Goal: Task Accomplishment & Management: Use online tool/utility

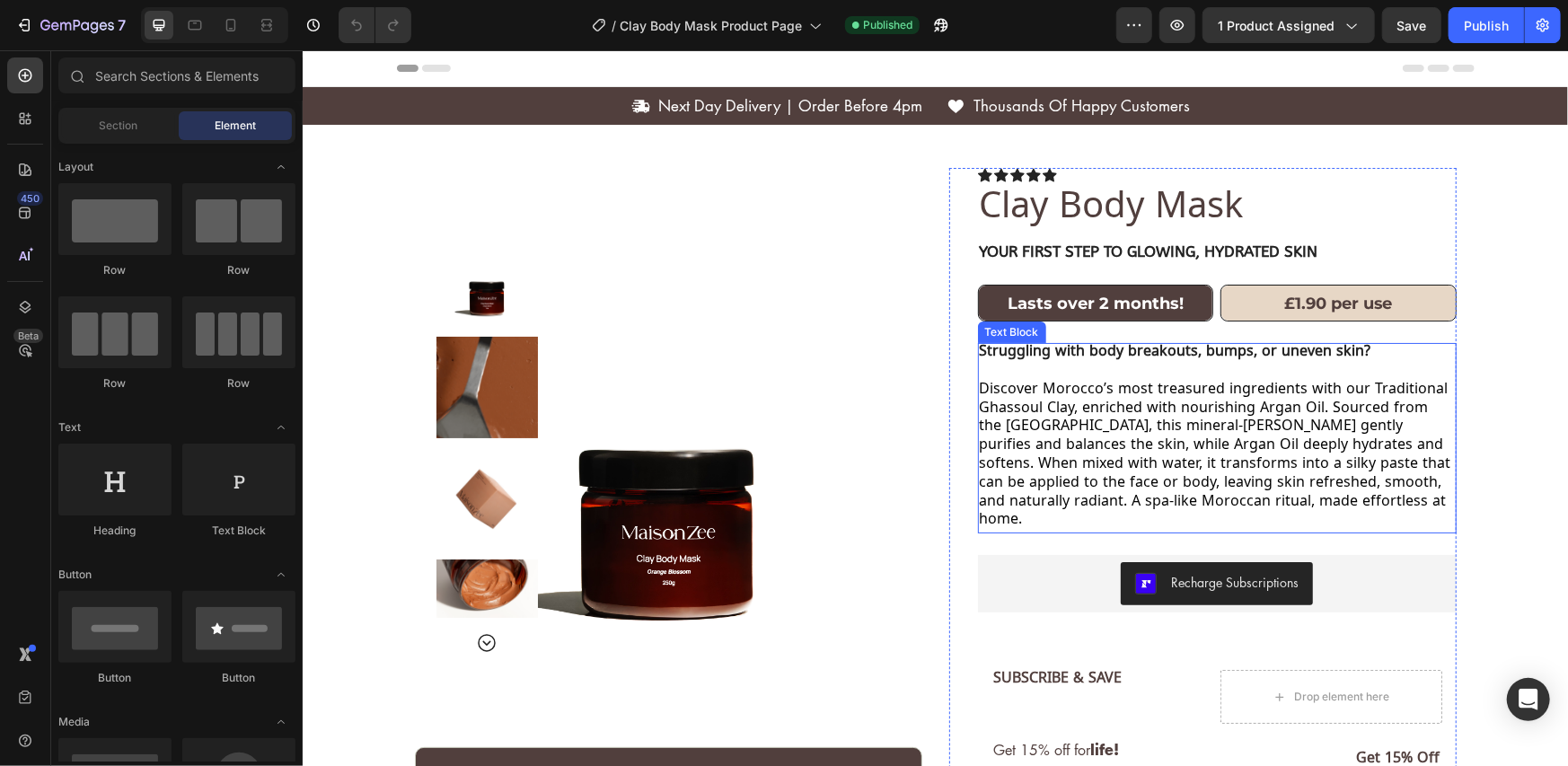
click at [1048, 384] on span "Discover Morocco’s most treasured ingredients with our Traditional Ghassoul Cla…" at bounding box center [1214, 455] width 471 height 152
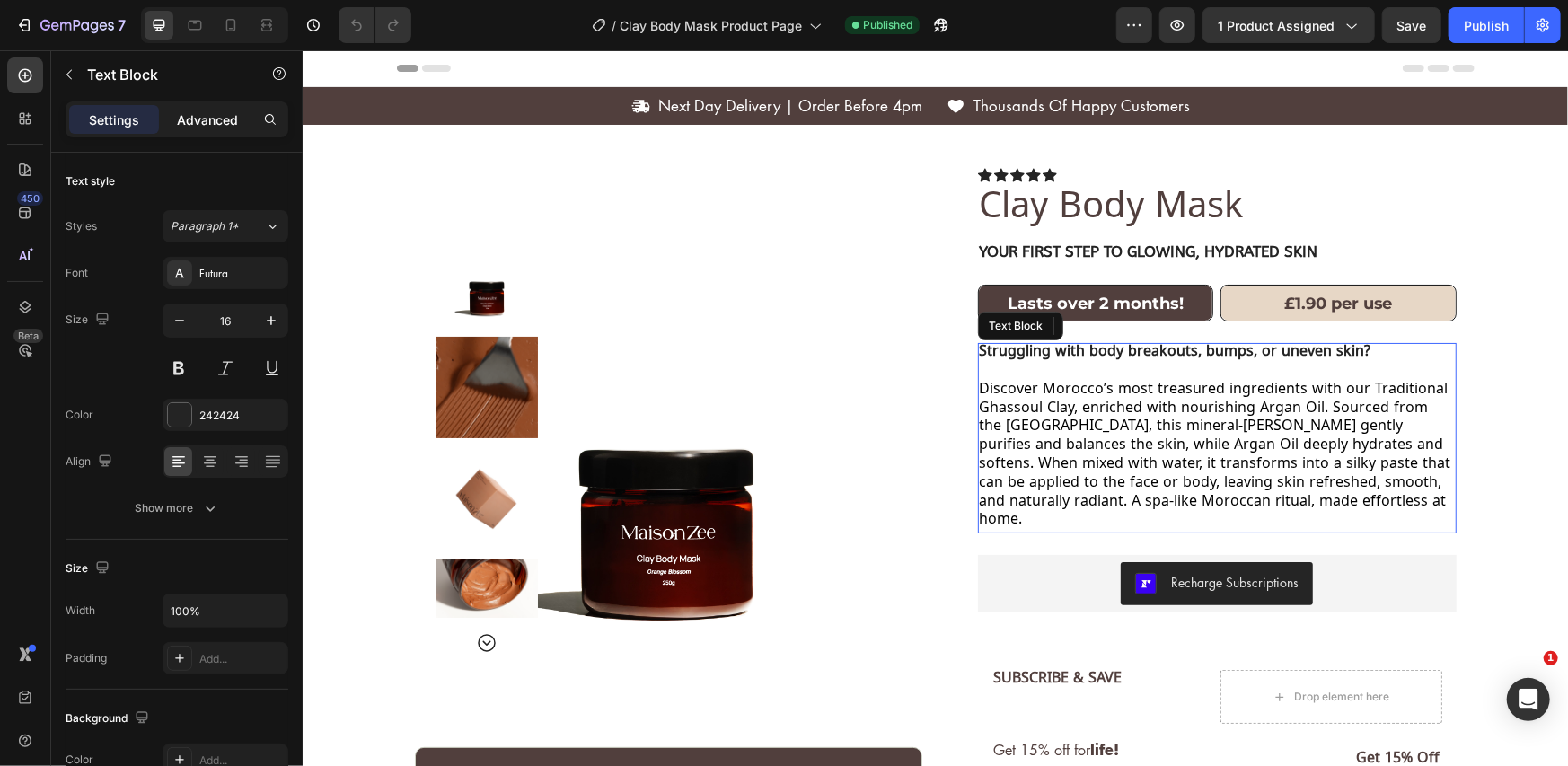
click at [206, 116] on p "Advanced" at bounding box center [207, 120] width 61 height 19
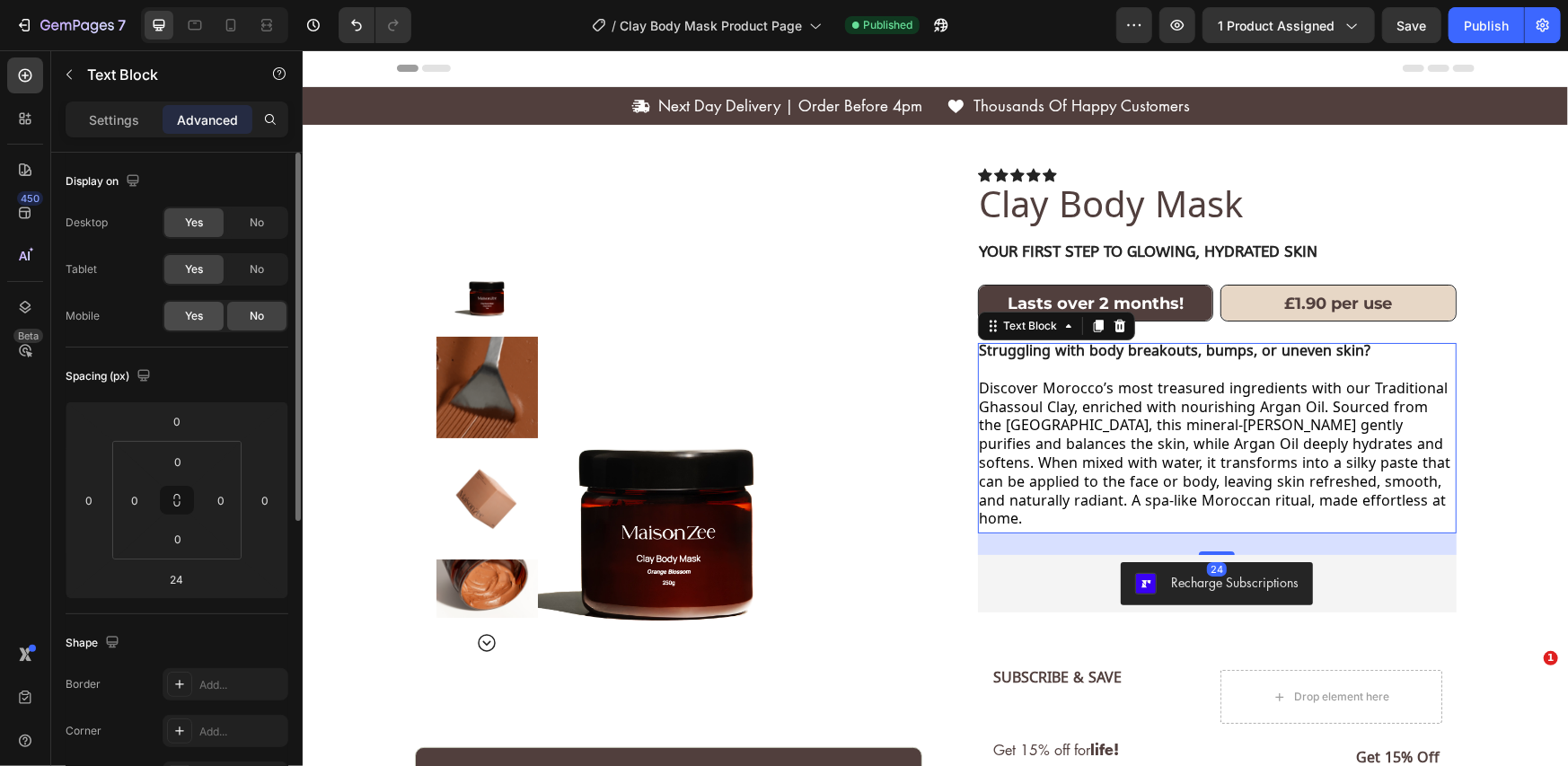
click at [206, 316] on div "Yes" at bounding box center [194, 316] width 59 height 29
click at [217, 352] on div "Spacing (px) 0 0 24 0 0 0 0 0" at bounding box center [177, 481] width 223 height 267
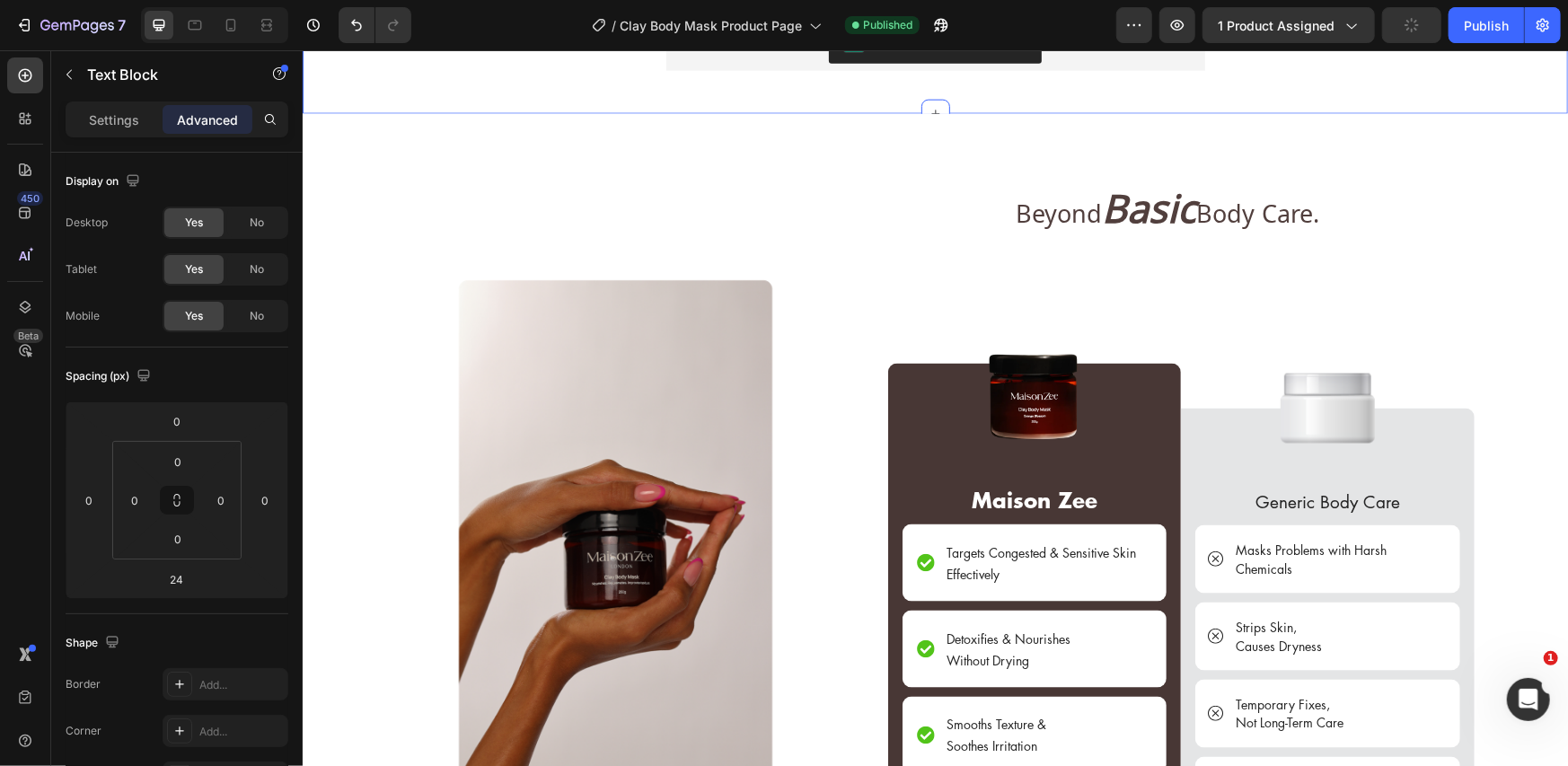
scroll to position [1197, 0]
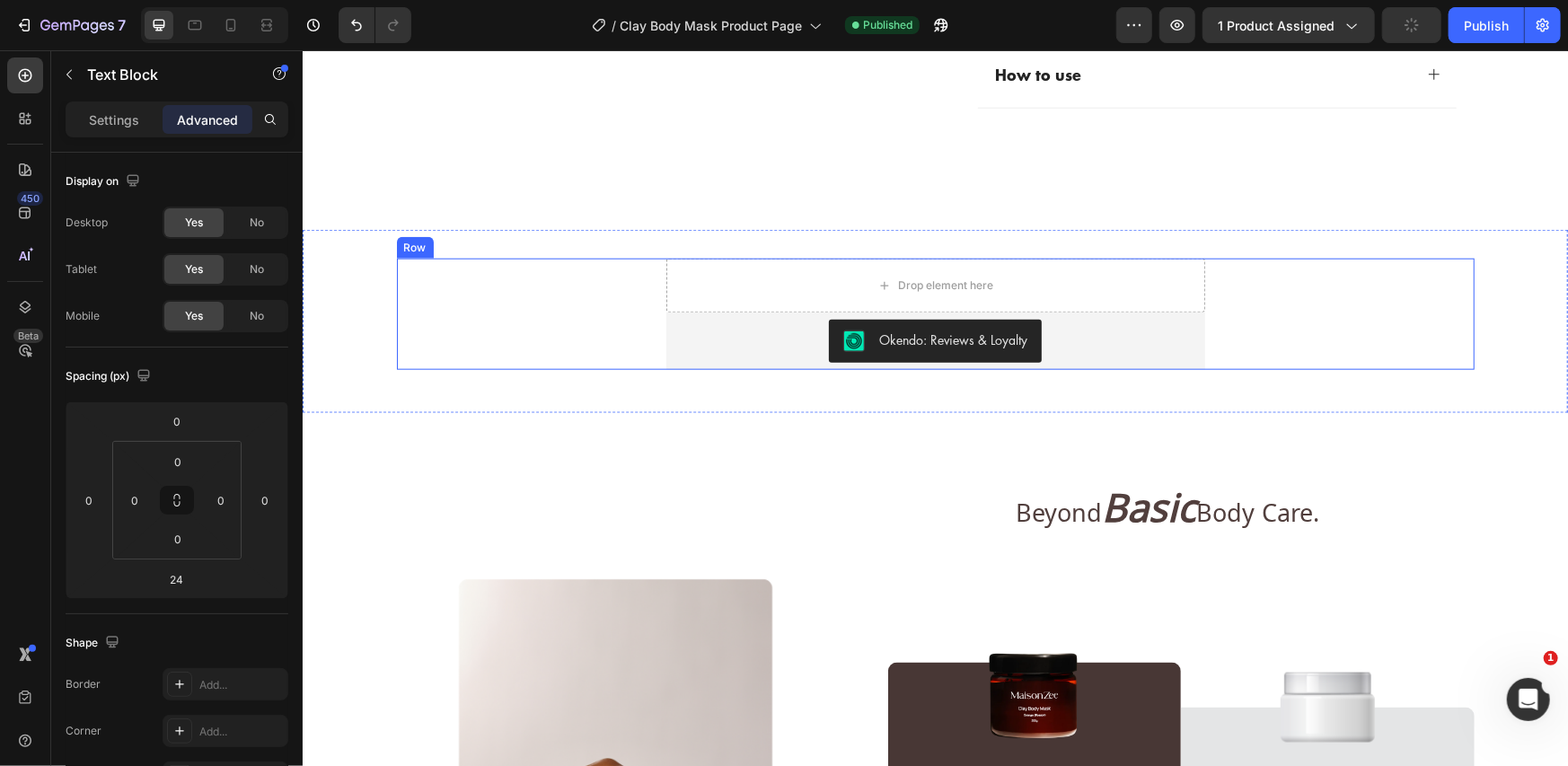
click at [523, 254] on div "Drop element here Okendo: Reviews & Loyalty Okendo: Reviews & Loyalty Product R…" at bounding box center [934, 321] width 1266 height 183
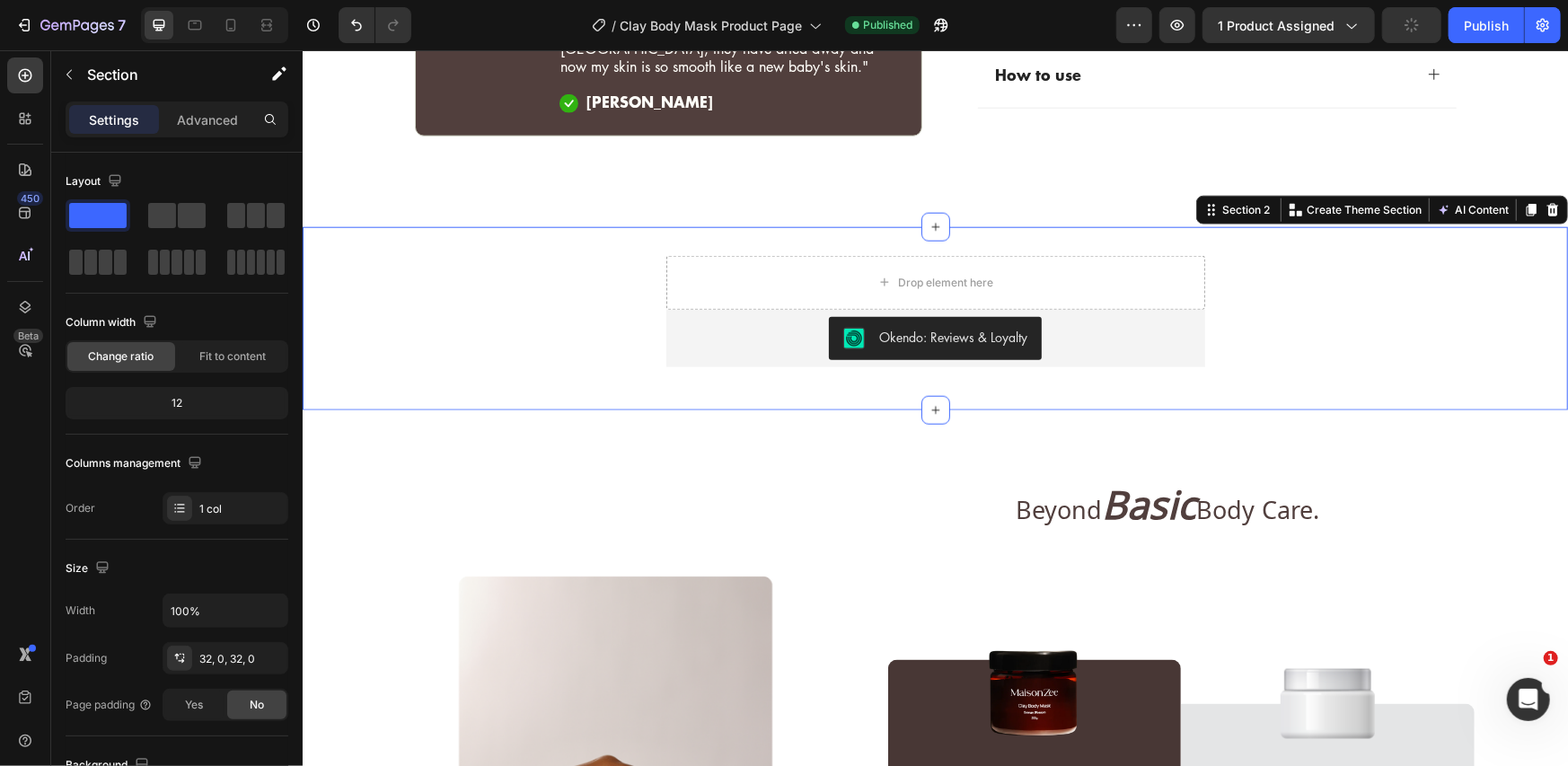
scroll to position [430, 0]
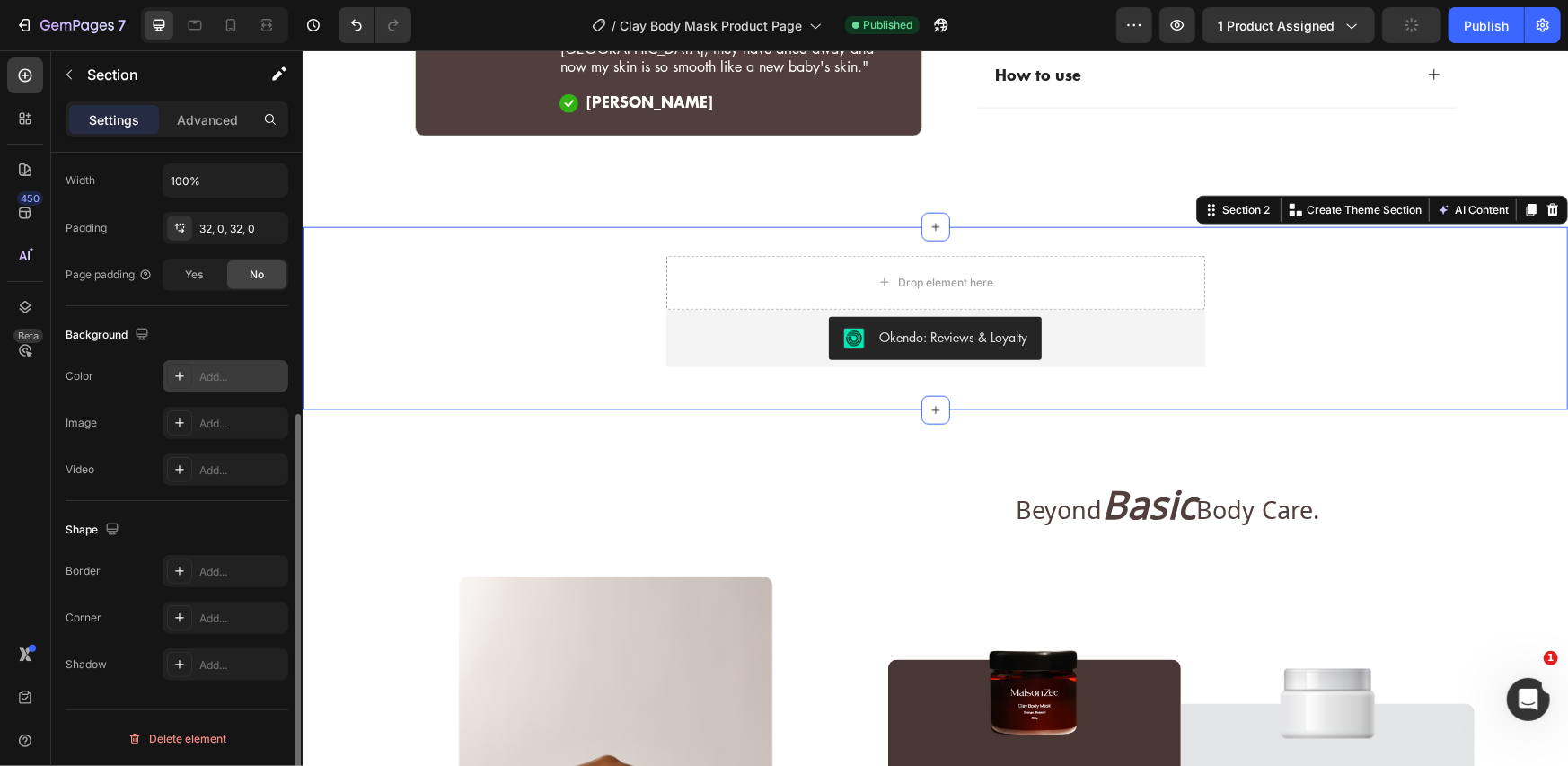
click at [176, 374] on icon at bounding box center [179, 376] width 14 height 14
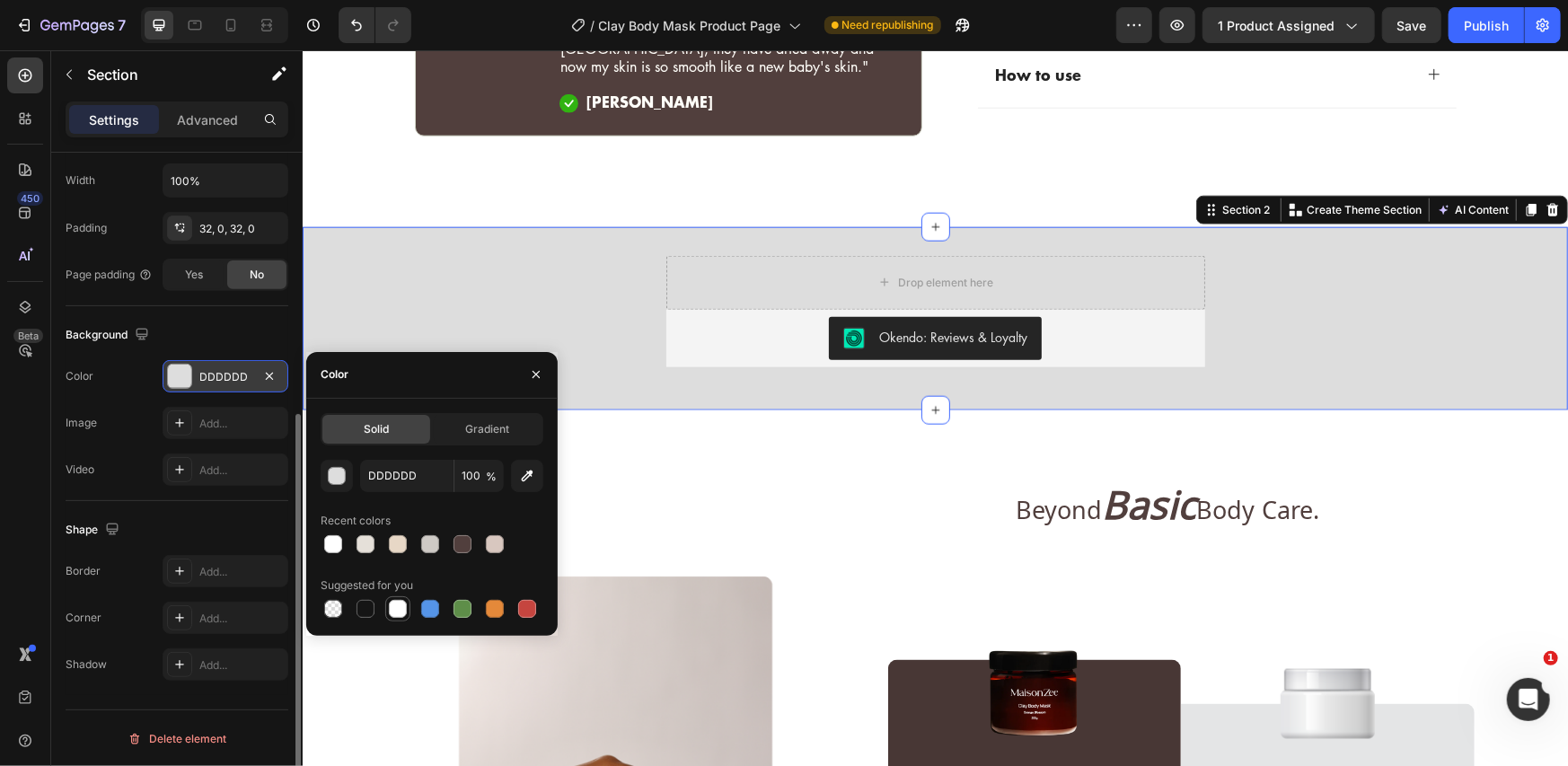
click at [389, 604] on div at bounding box center [398, 609] width 18 height 18
type input "FFFFFF"
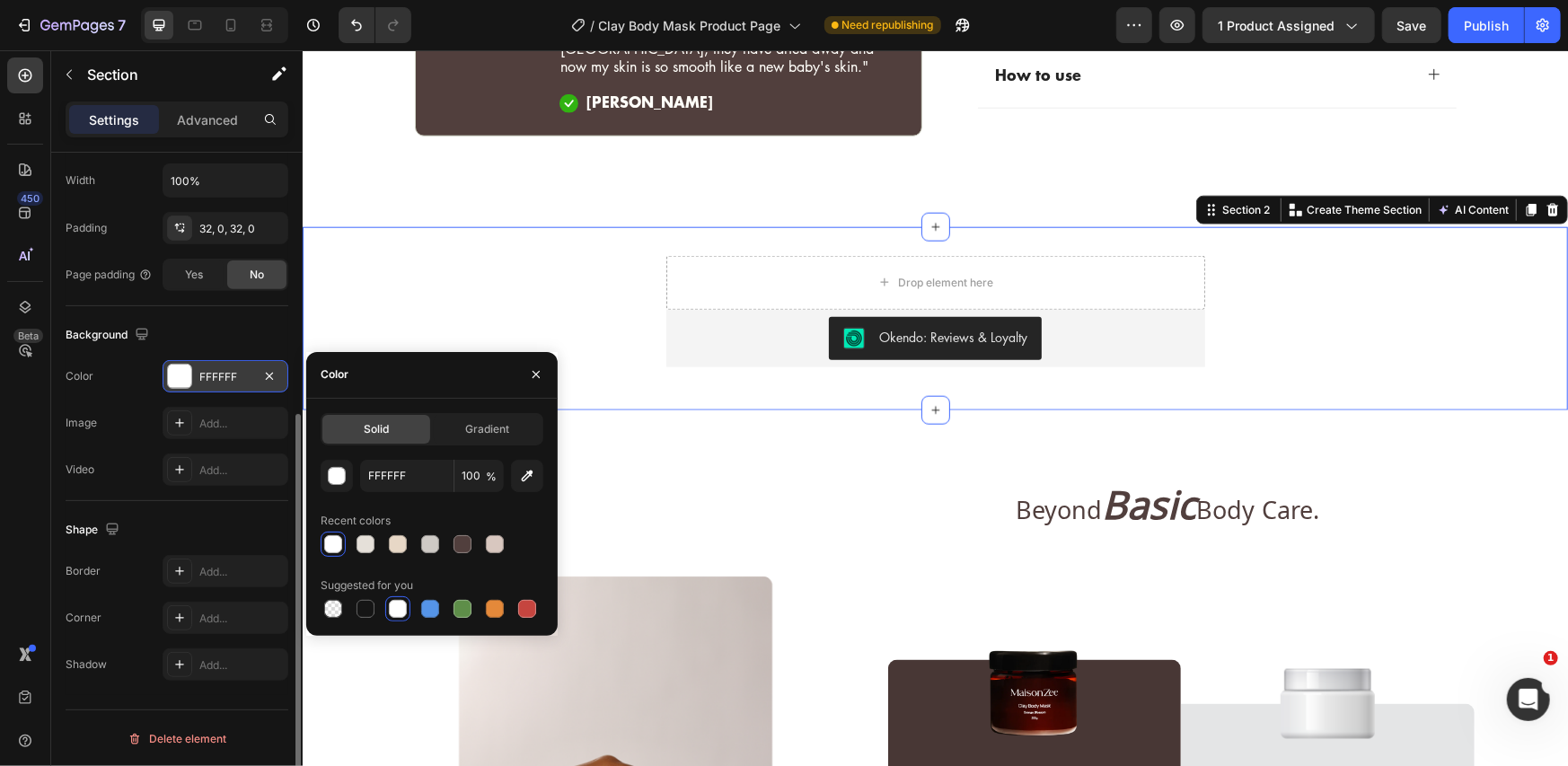
click at [189, 507] on div "Shape Border Add... Corner Add... Shadow Add..." at bounding box center [177, 597] width 223 height 194
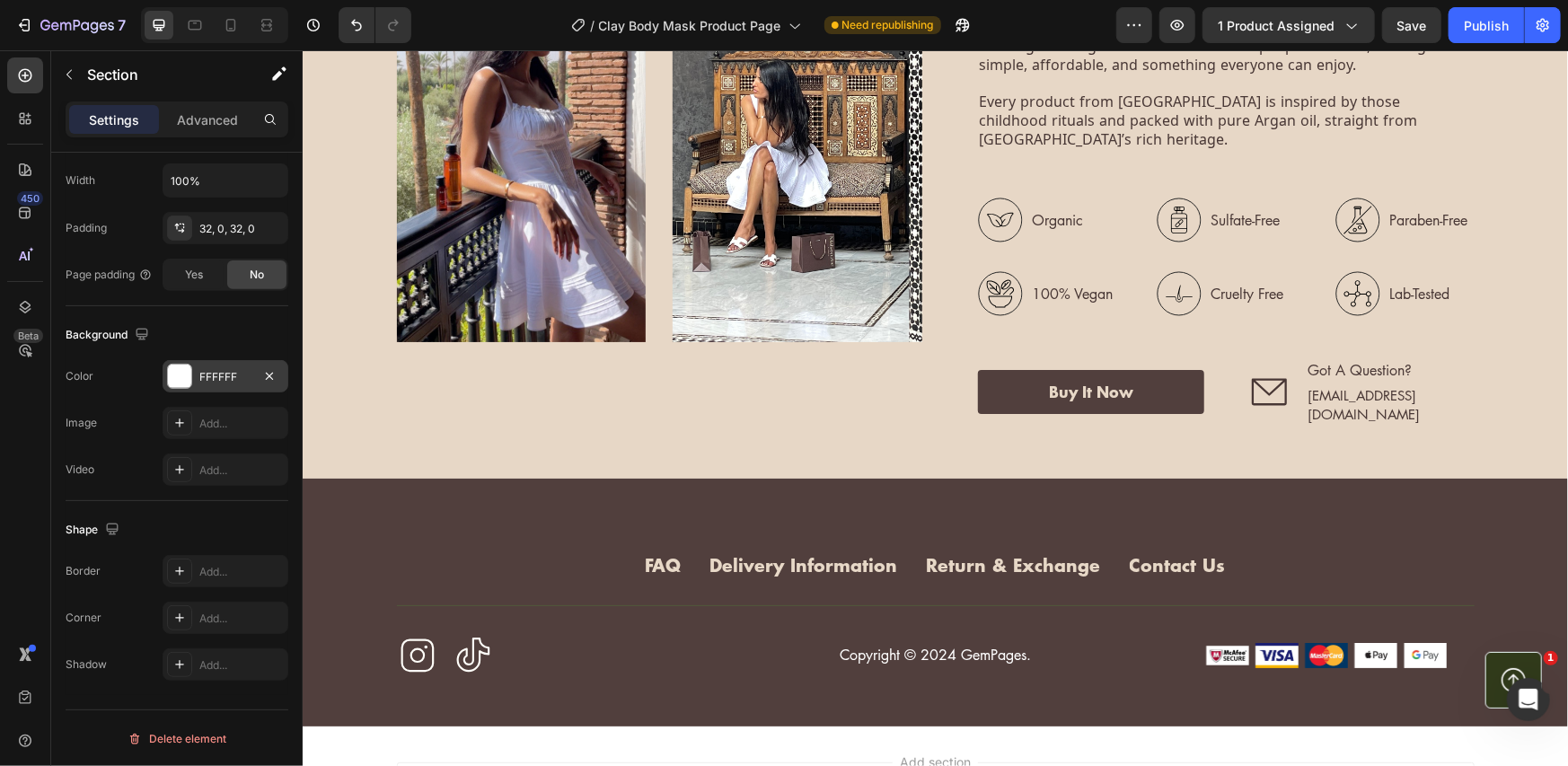
scroll to position [4191, 0]
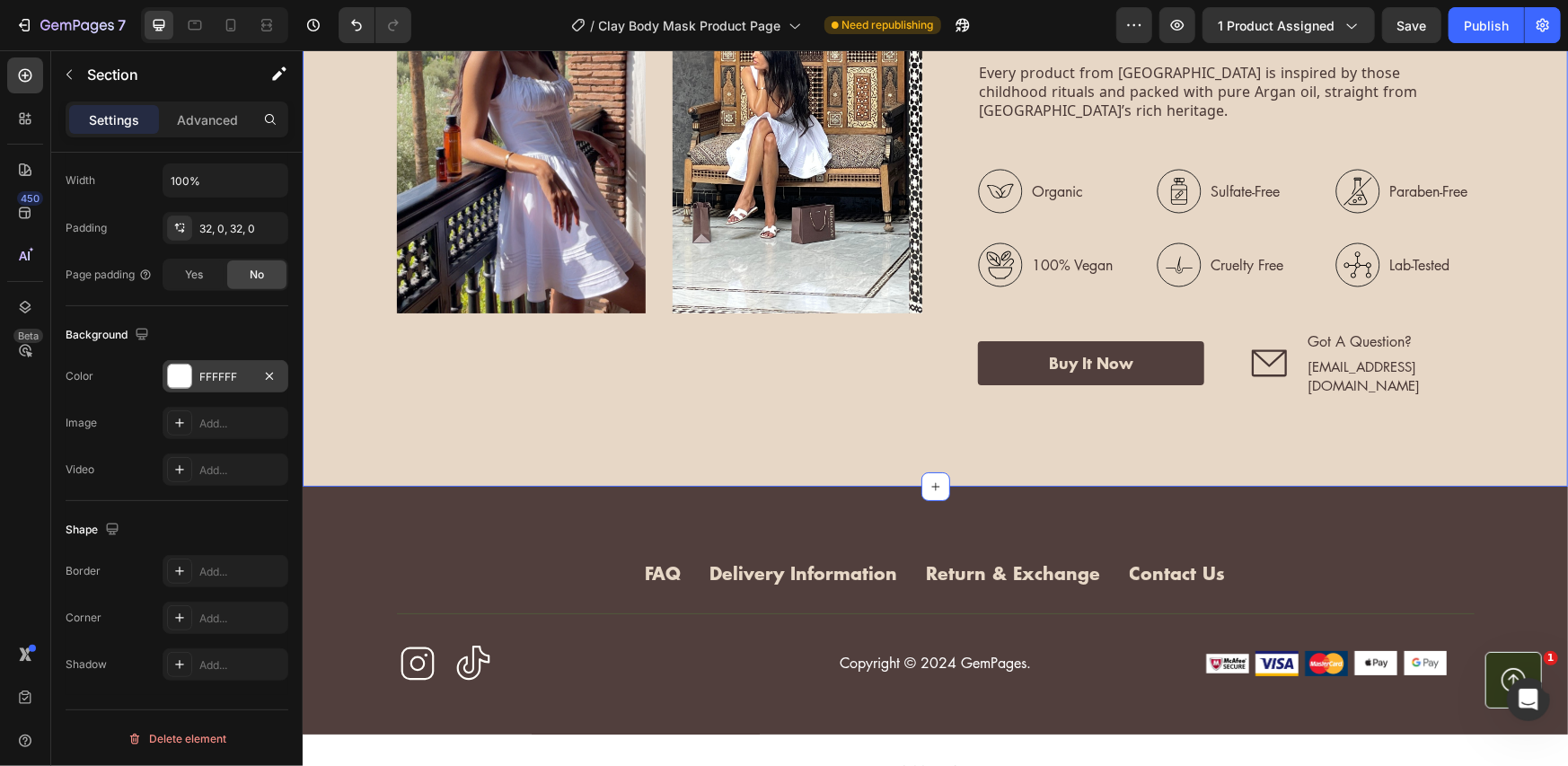
click at [696, 366] on div "Image Image Row Meet Our Founder Heading Maison Zee came from Zahra’s love for …" at bounding box center [934, 104] width 1266 height 762
click at [218, 30] on div at bounding box center [231, 25] width 29 height 29
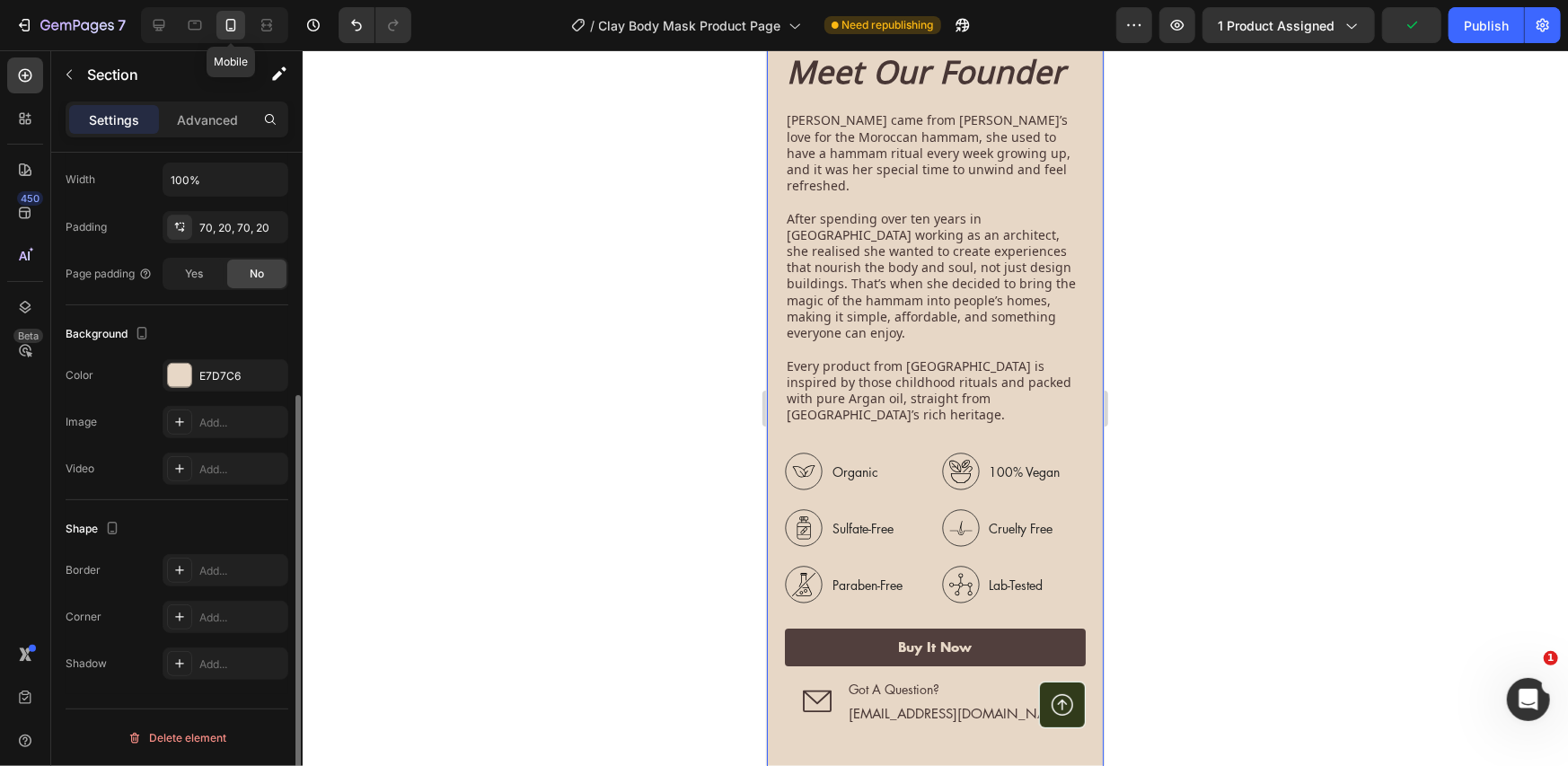
scroll to position [383, 0]
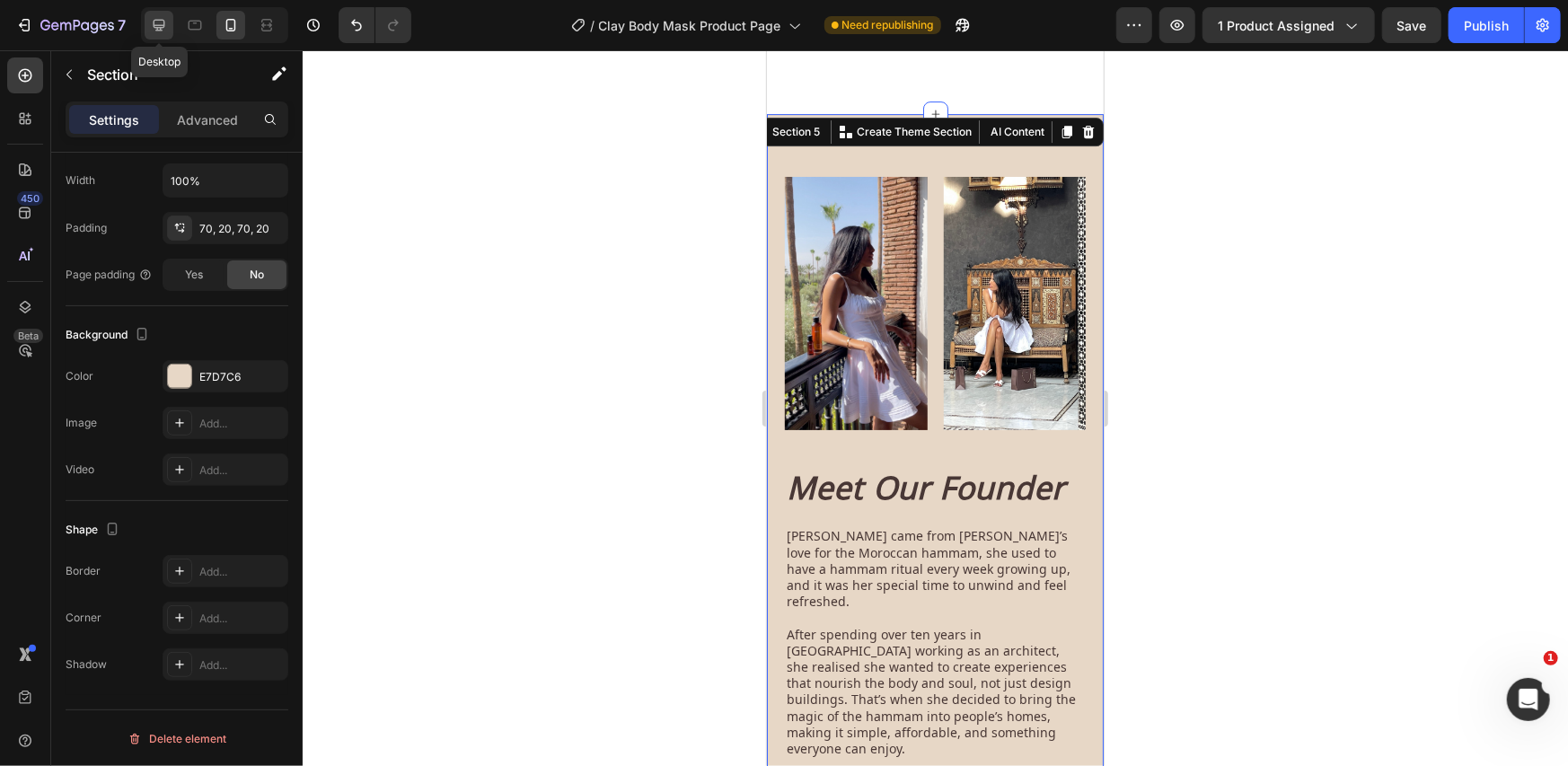
click at [170, 31] on div at bounding box center [159, 25] width 29 height 29
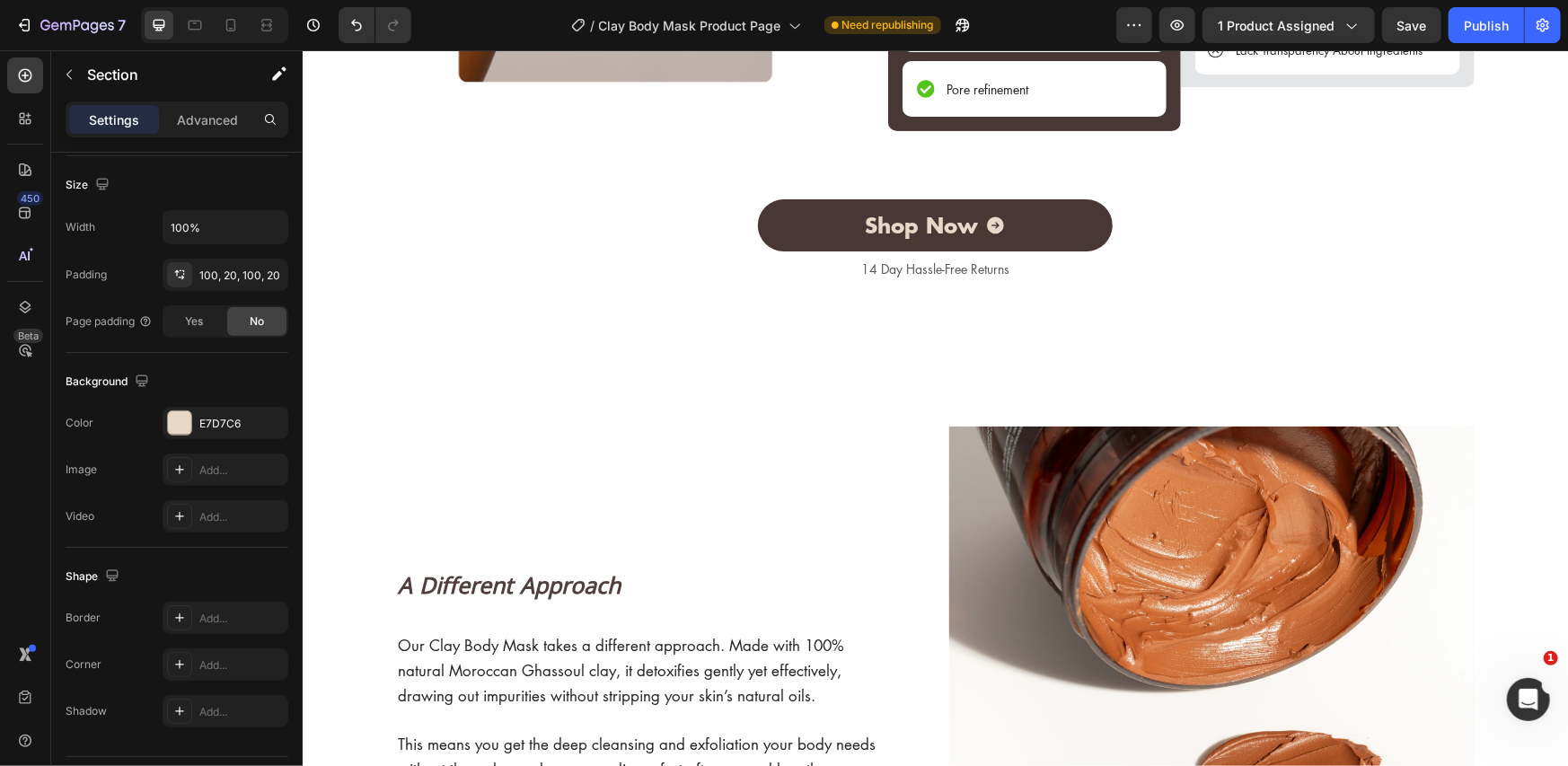
scroll to position [2005, 0]
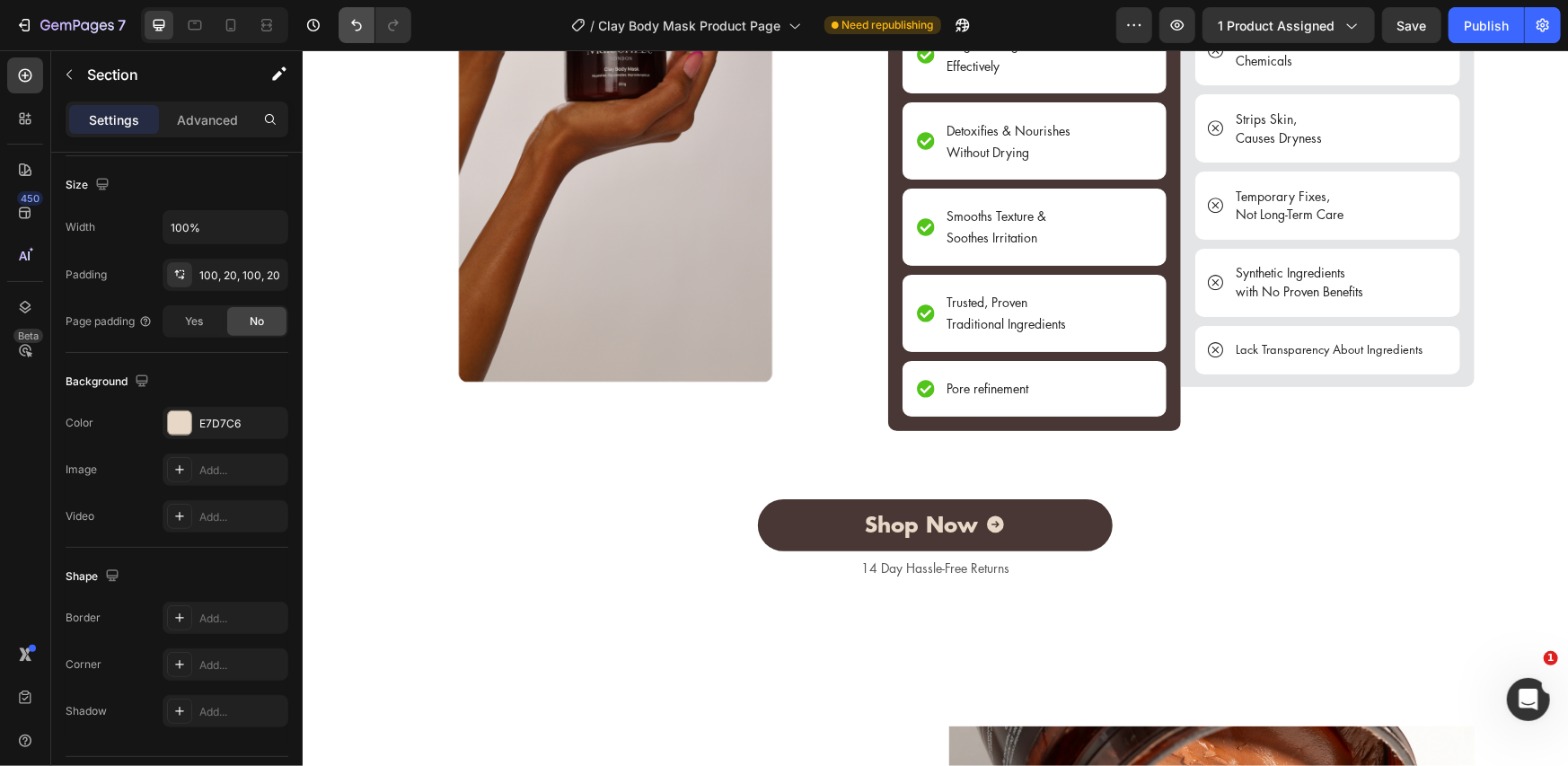
click at [352, 38] on button "Undo/Redo" at bounding box center [357, 26] width 36 height 36
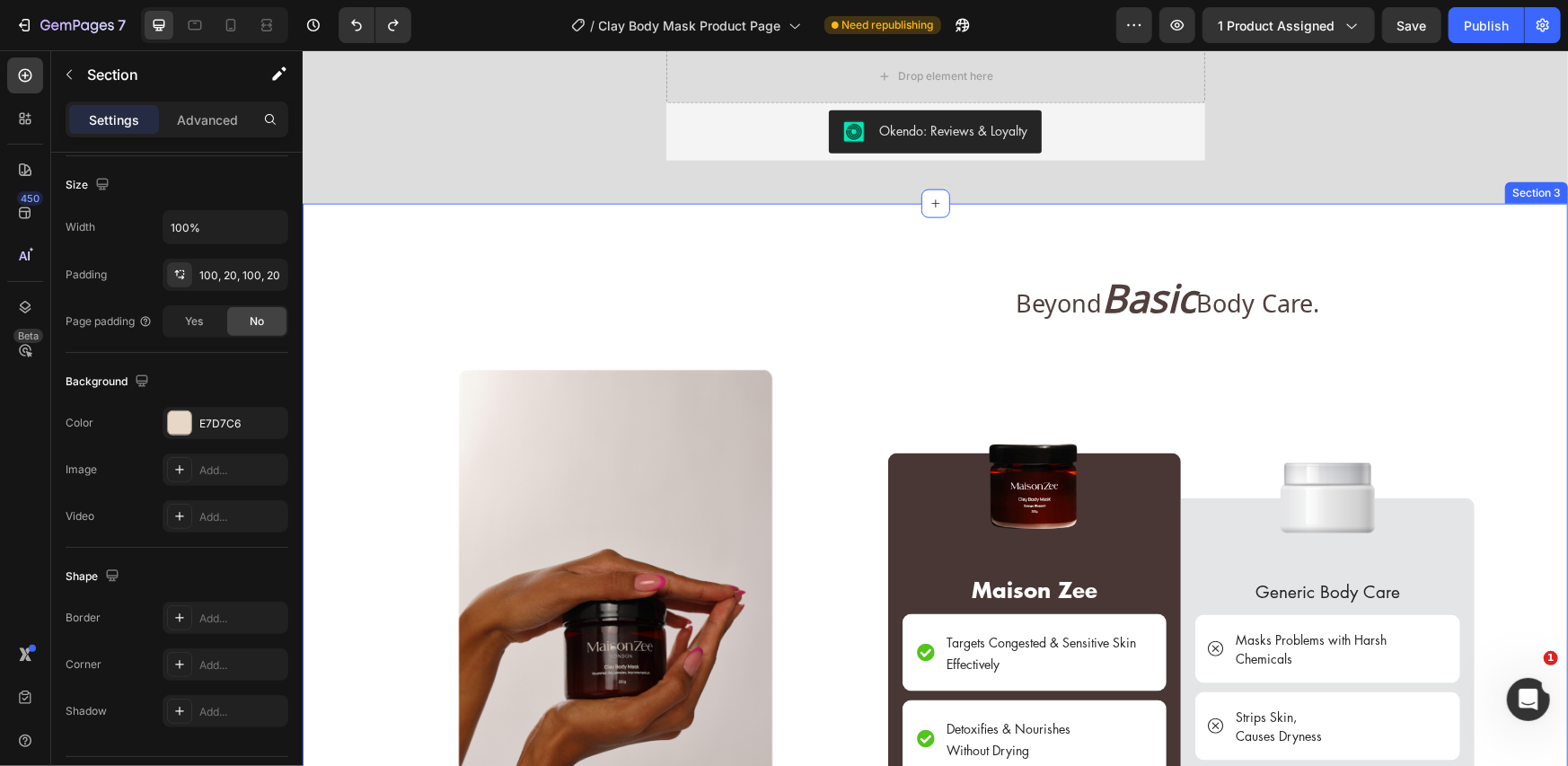
scroll to position [1107, 0]
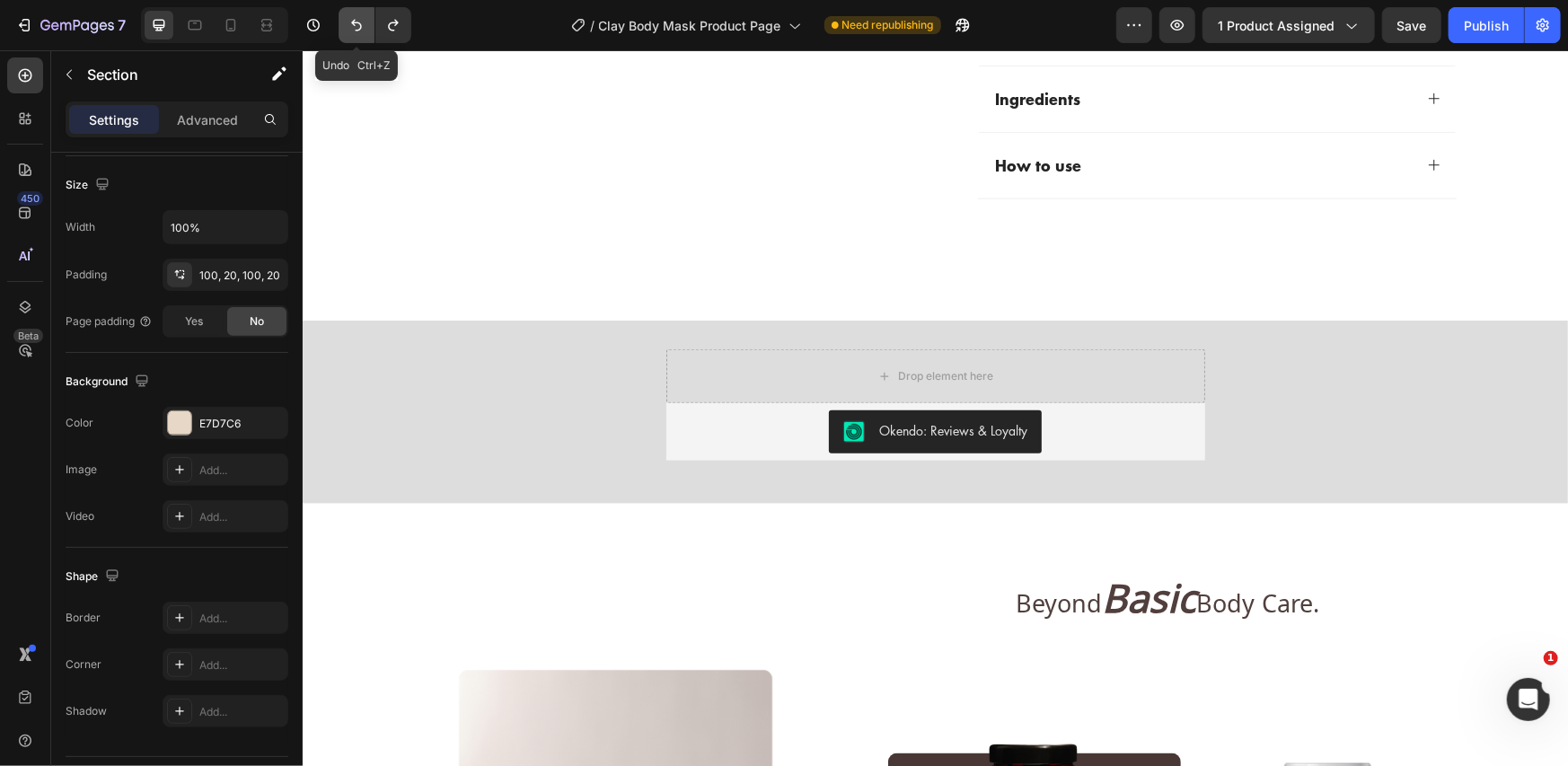
click at [354, 42] on button "Undo/Redo" at bounding box center [357, 26] width 36 height 36
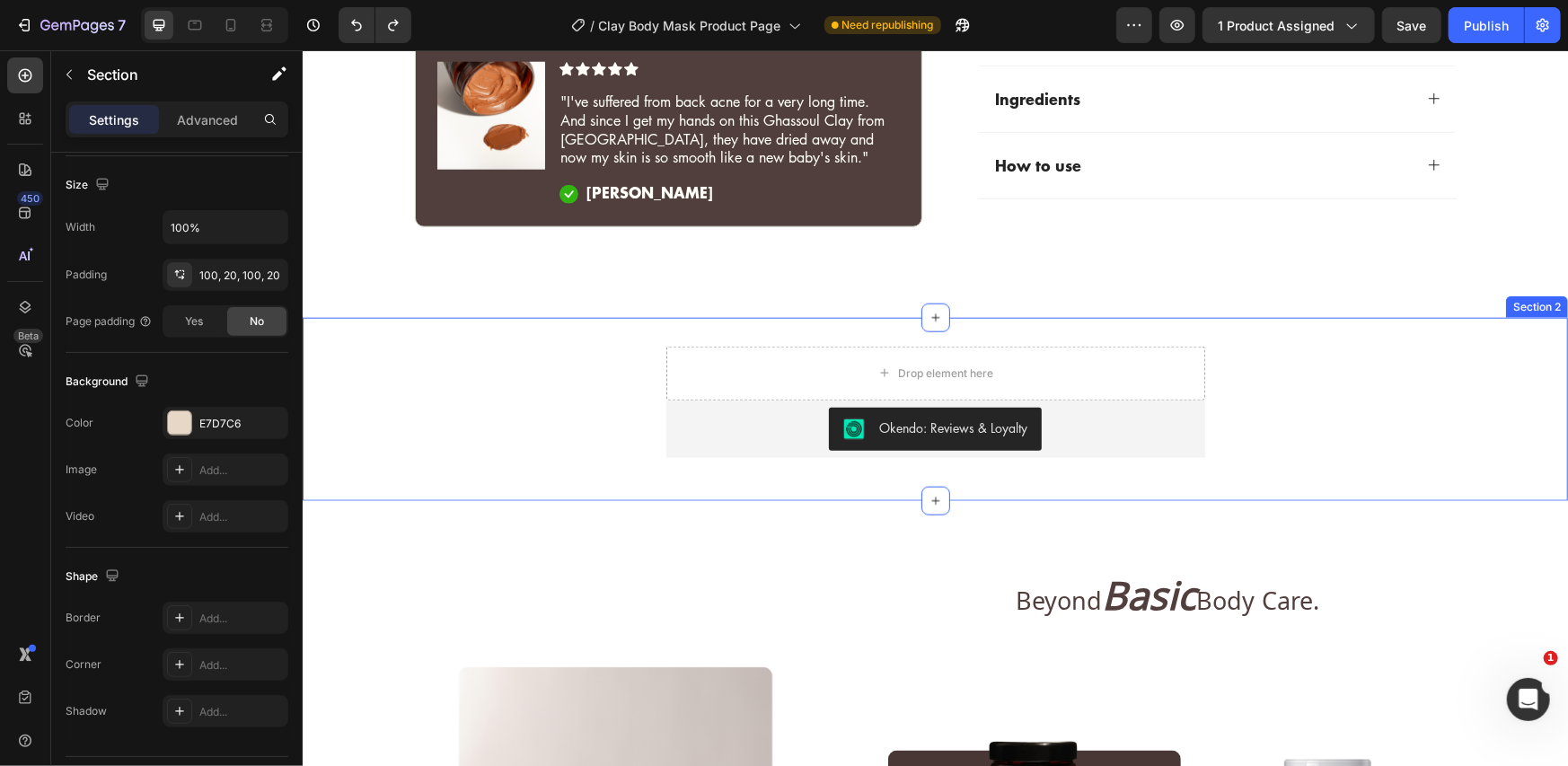
click at [402, 331] on div "Drop element here Okendo: Reviews & Loyalty Okendo: Reviews & Loyalty Product R…" at bounding box center [934, 408] width 1266 height 183
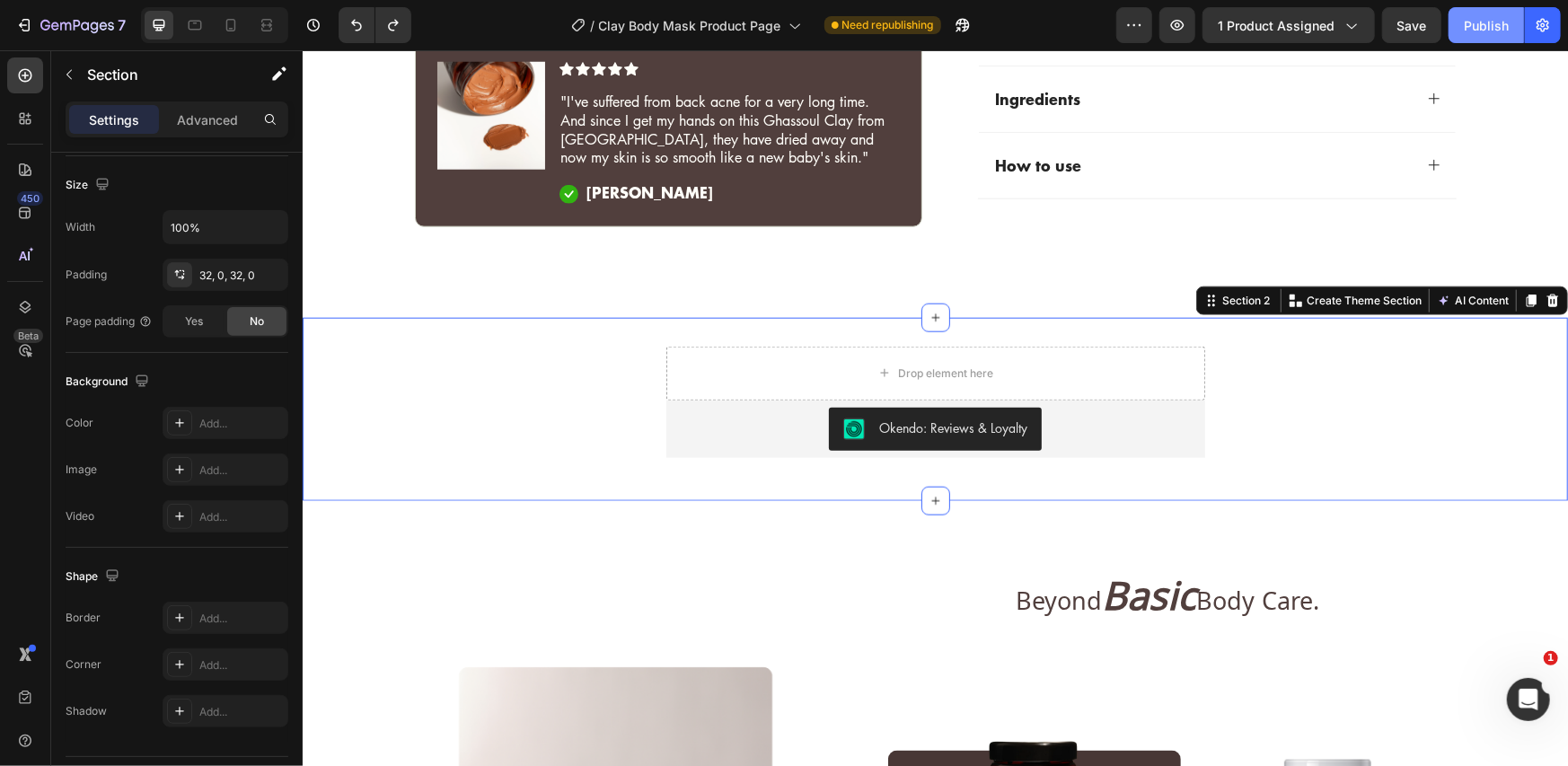
drag, startPoint x: 1482, startPoint y: 22, endPoint x: 1120, endPoint y: 8, distance: 362.3
click at [1482, 22] on div "Publish" at bounding box center [1486, 26] width 45 height 19
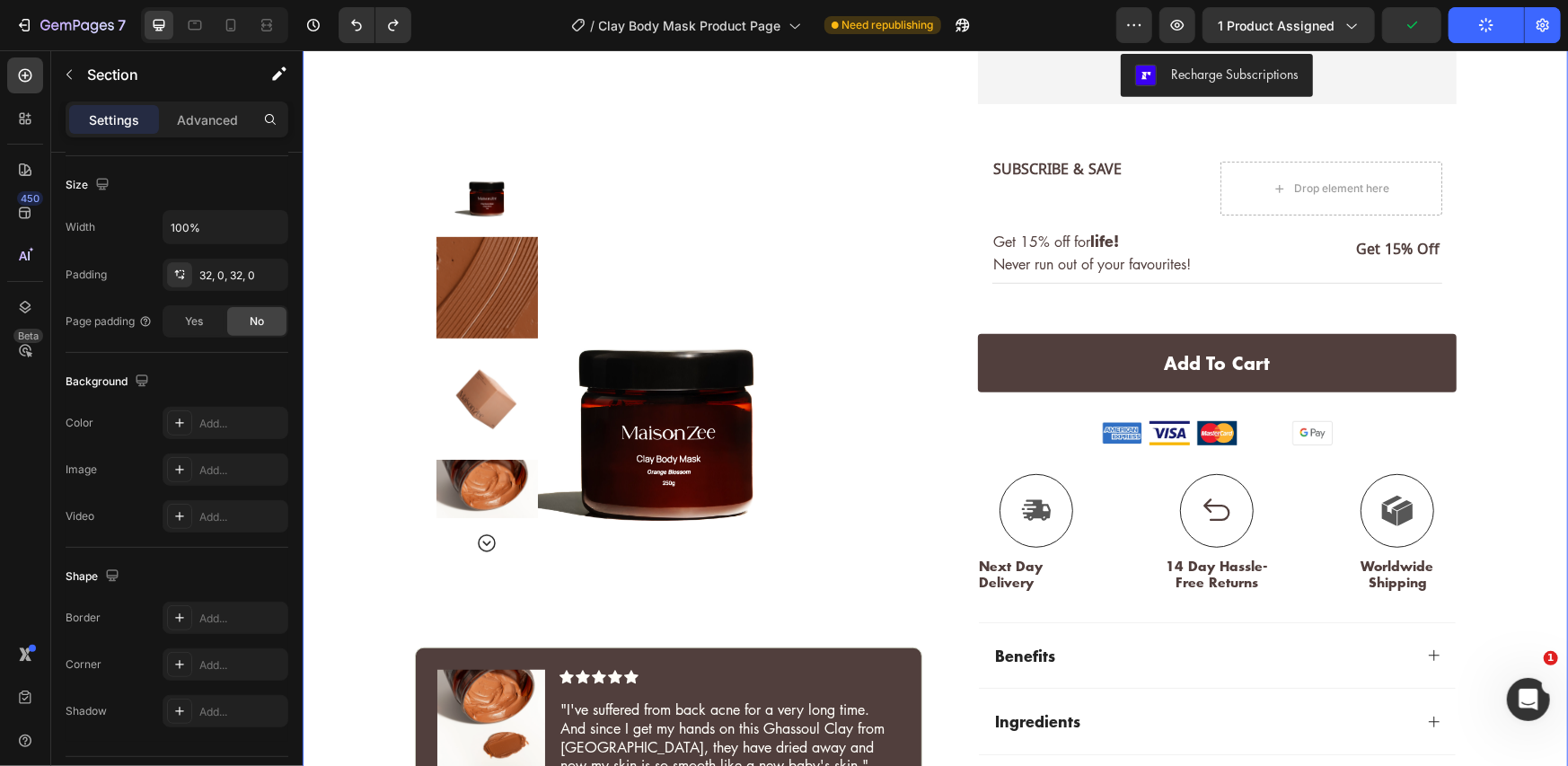
scroll to position [208, 0]
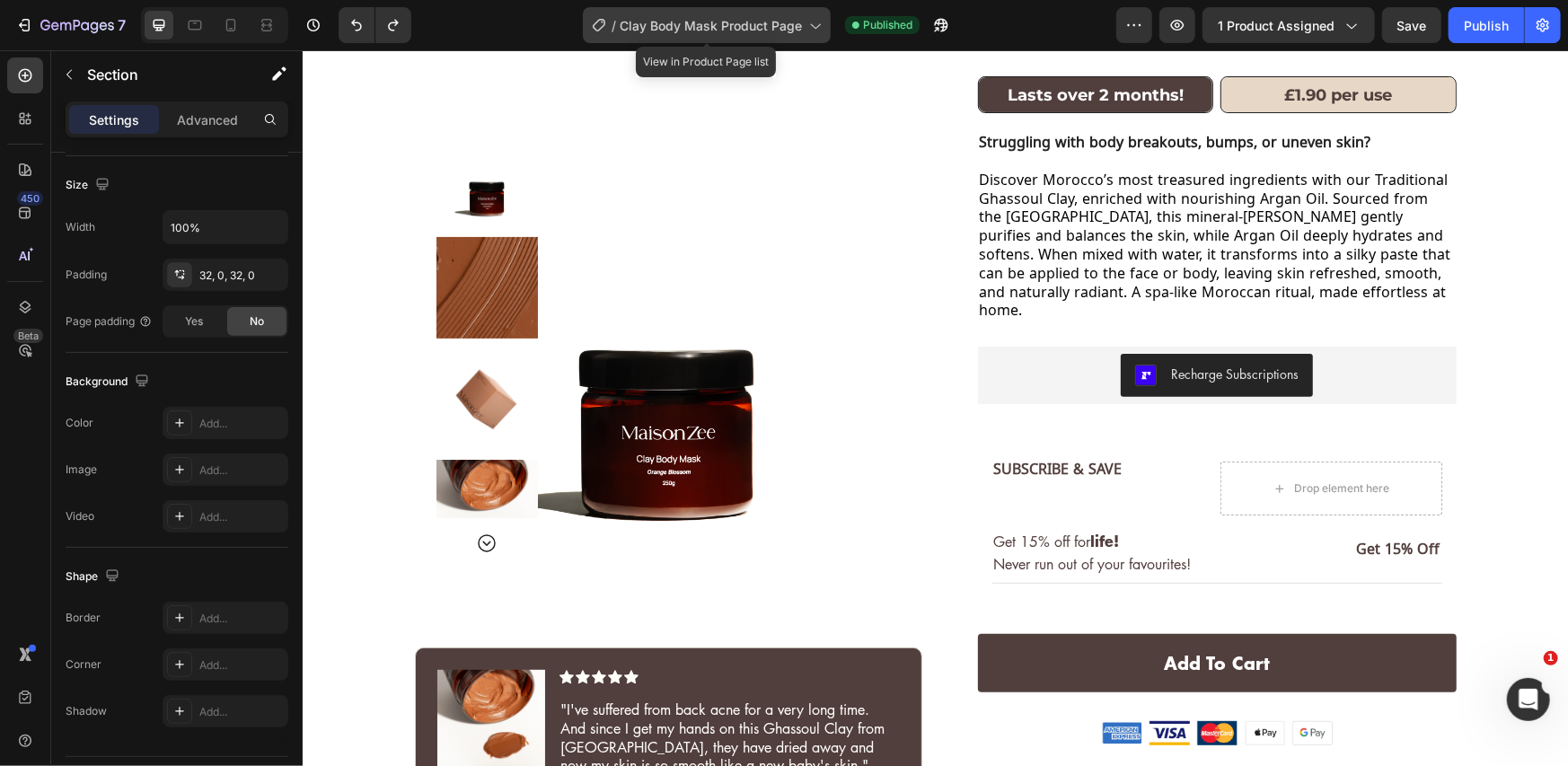
click at [772, 27] on span "Clay Body Mask Product Page" at bounding box center [711, 26] width 182 height 19
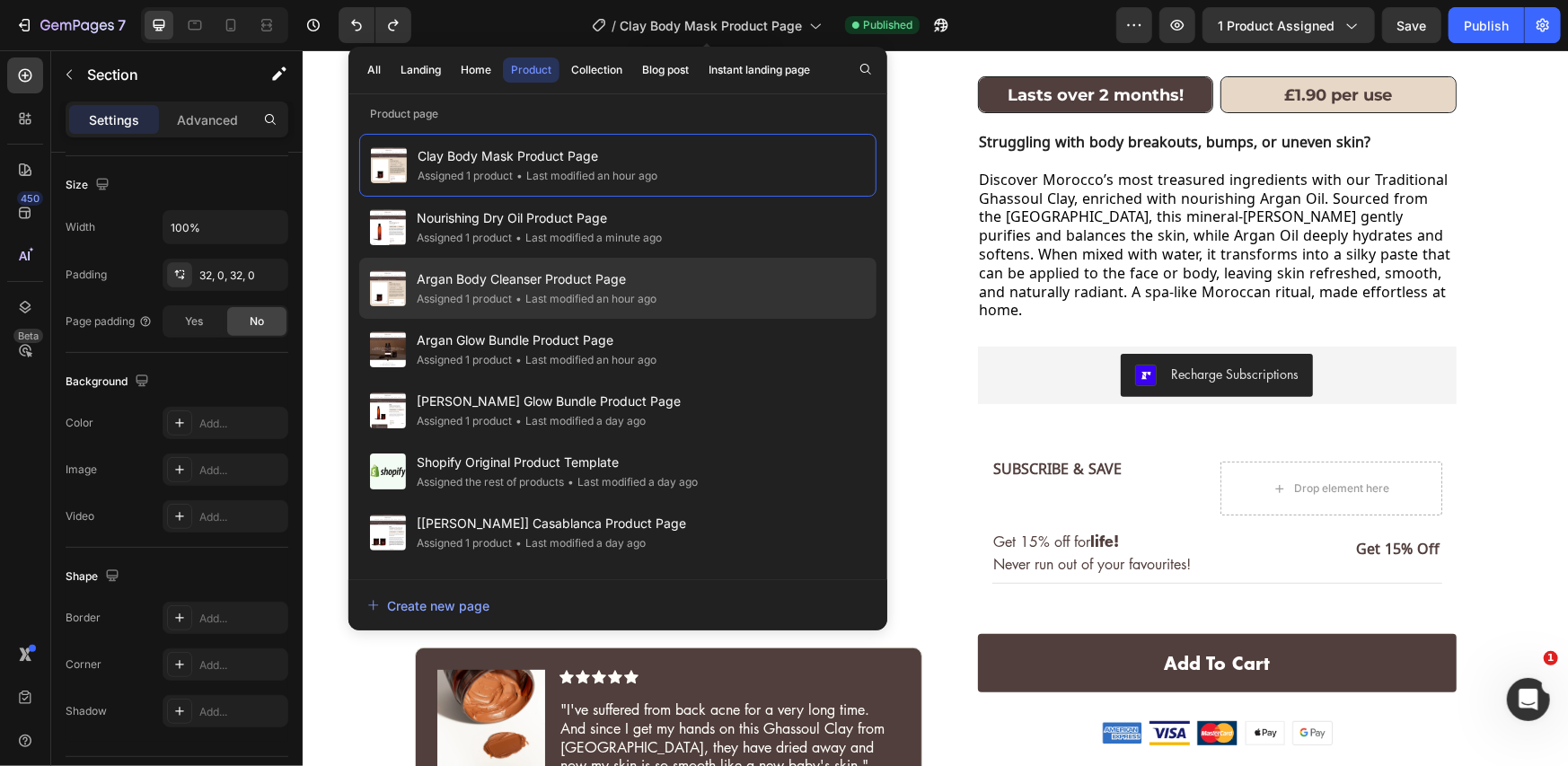
click at [588, 285] on span "Argan Body Cleanser Product Page" at bounding box center [536, 279] width 239 height 22
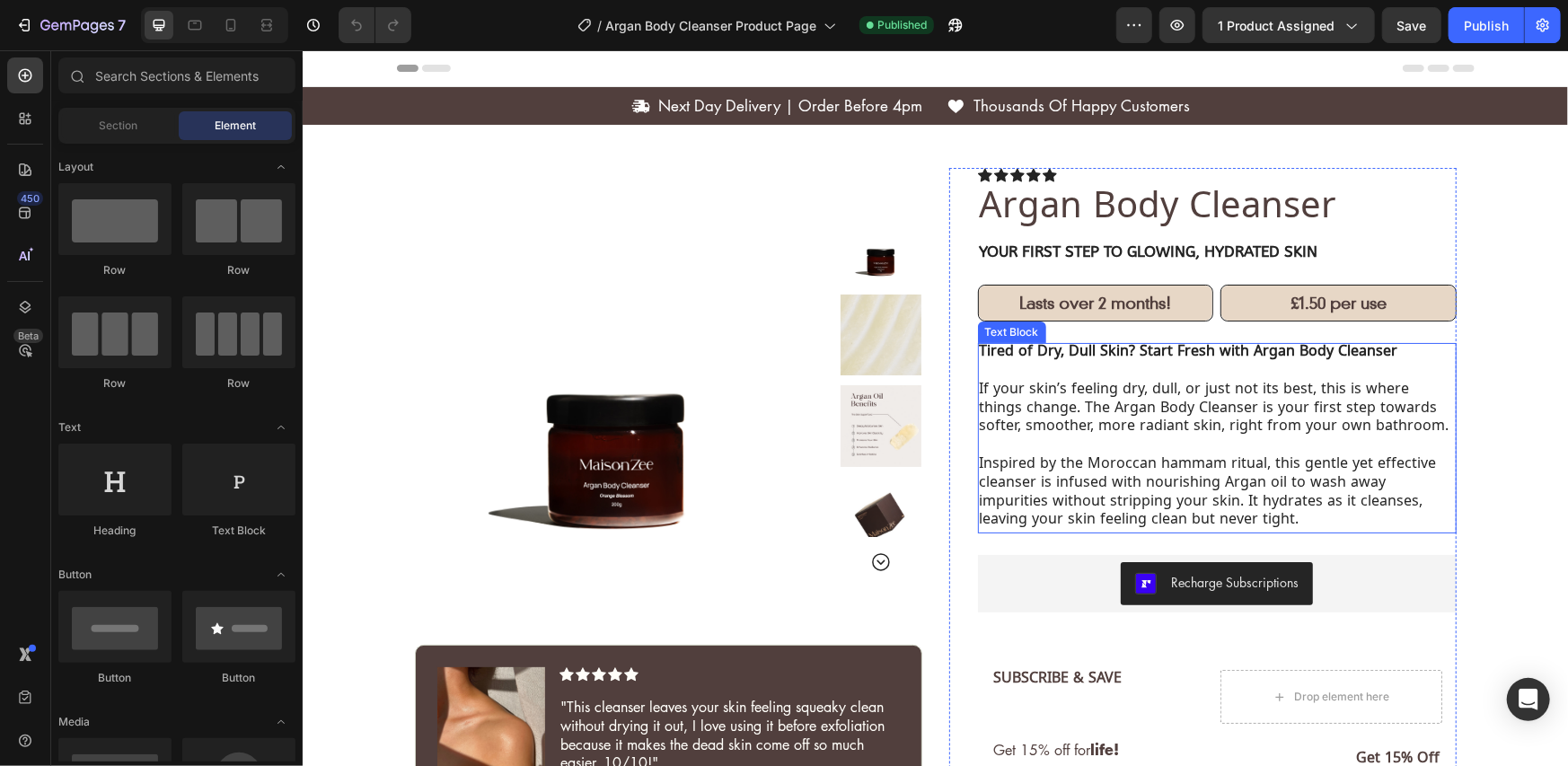
click at [1082, 393] on p "If your skin’s feeling dry, dull, or just not its best, this is where things ch…" at bounding box center [1216, 409] width 475 height 55
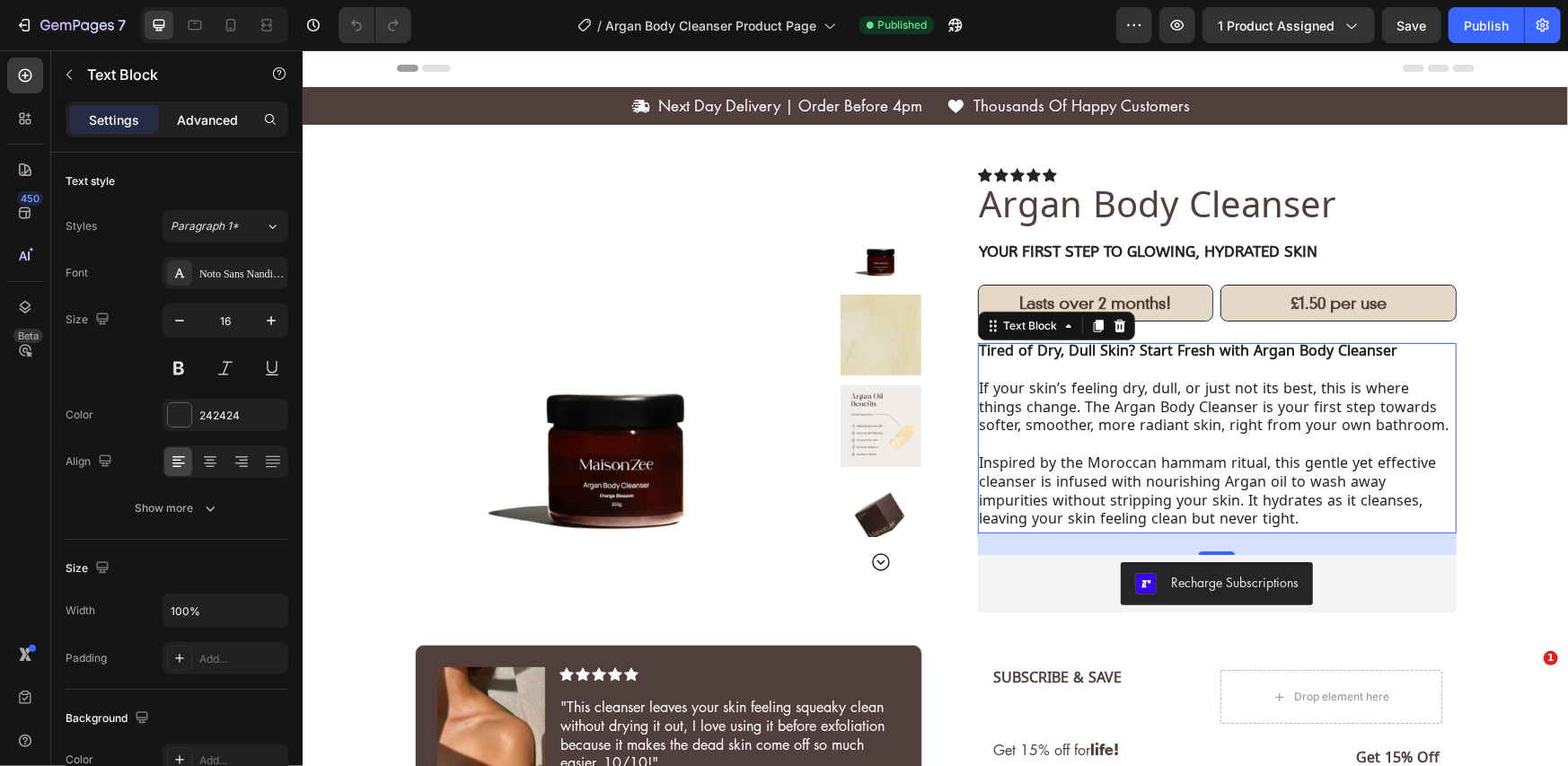
click at [231, 125] on p "Advanced" at bounding box center [207, 120] width 61 height 19
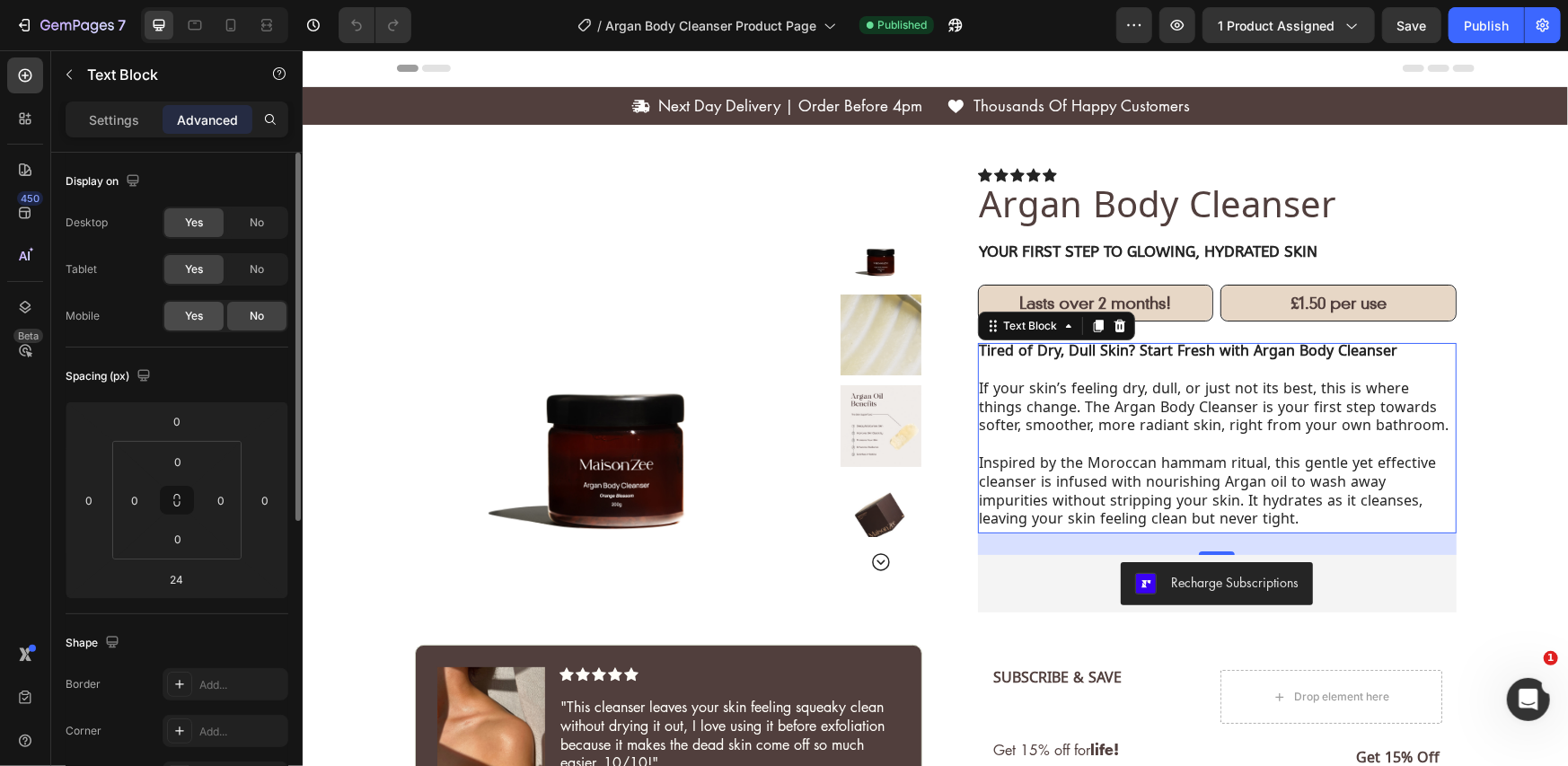
click at [186, 316] on span "Yes" at bounding box center [194, 316] width 18 height 16
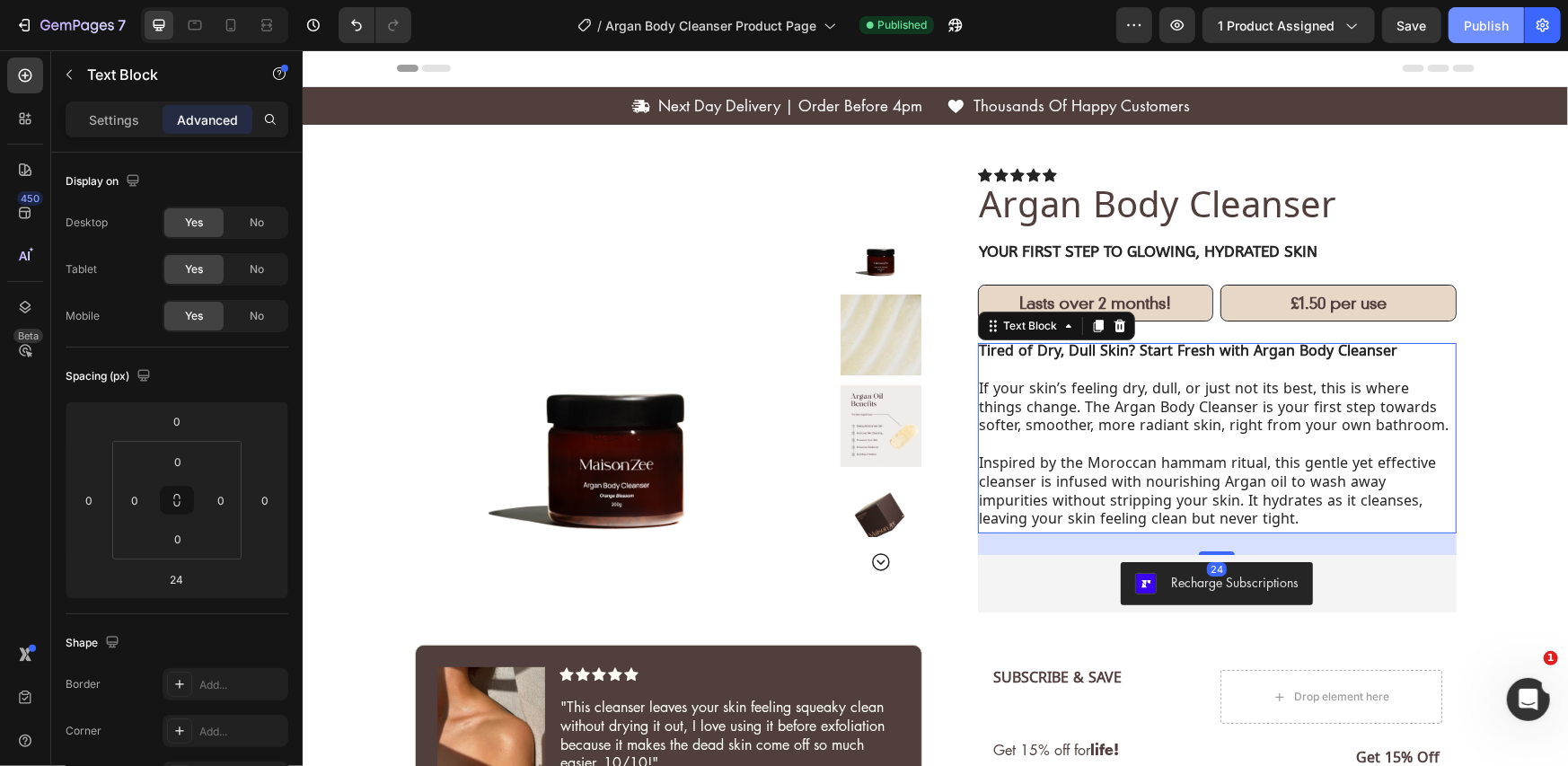
click at [1464, 20] on div "Publish" at bounding box center [1486, 26] width 45 height 19
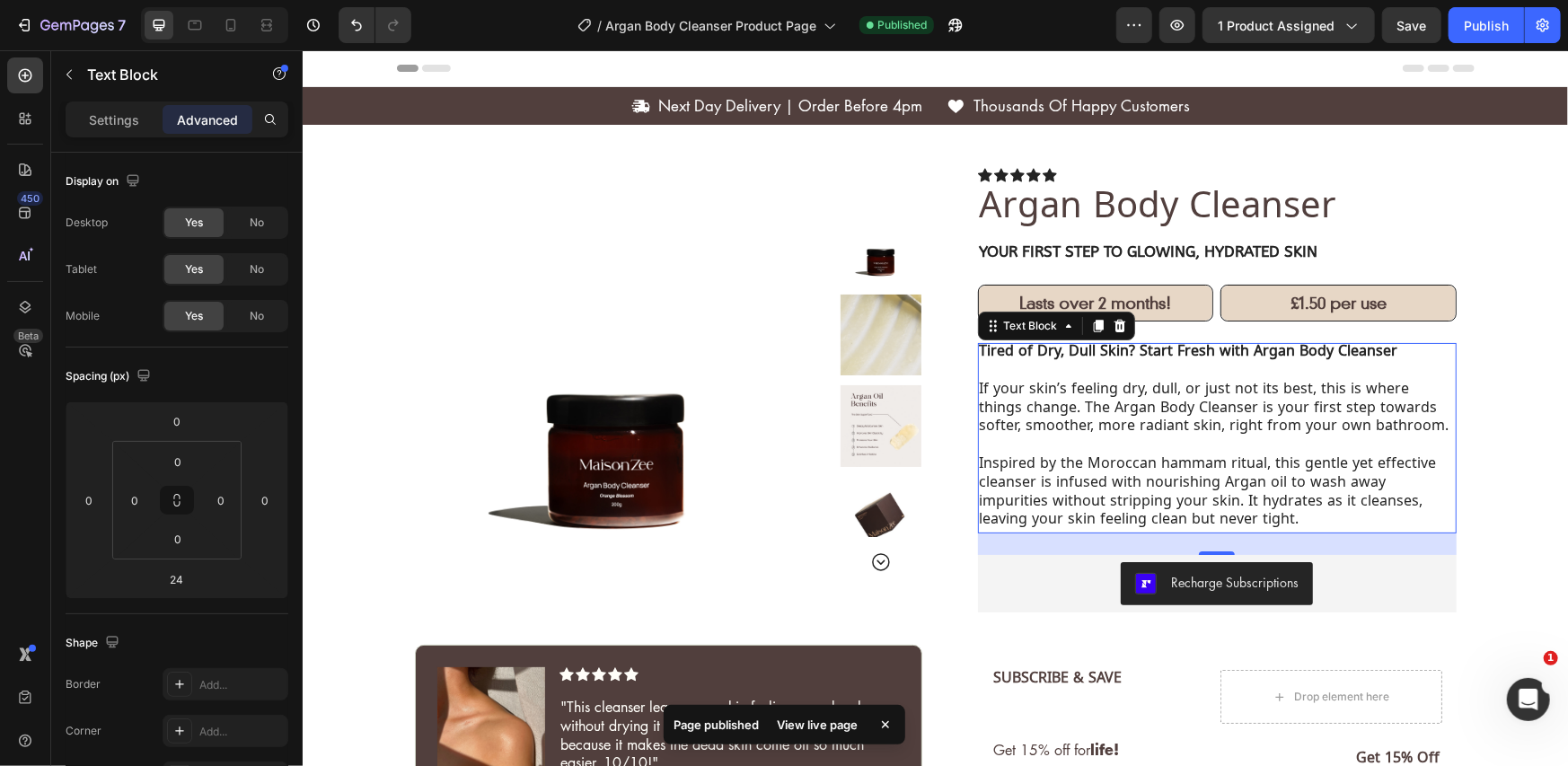
click at [825, 716] on div "View live page" at bounding box center [817, 725] width 102 height 25
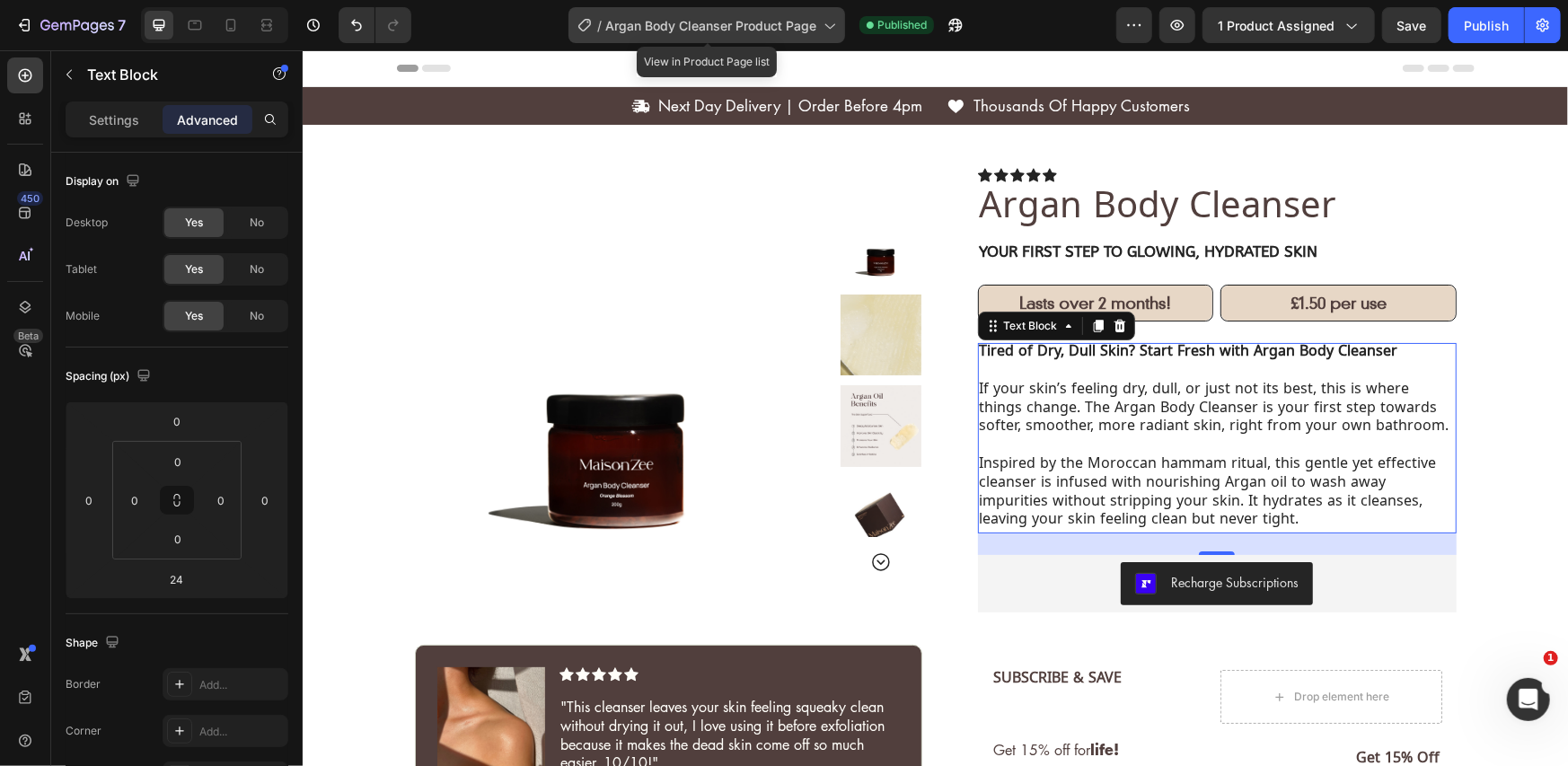
click at [764, 34] on span "Argan Body Cleanser Product Page" at bounding box center [711, 26] width 211 height 19
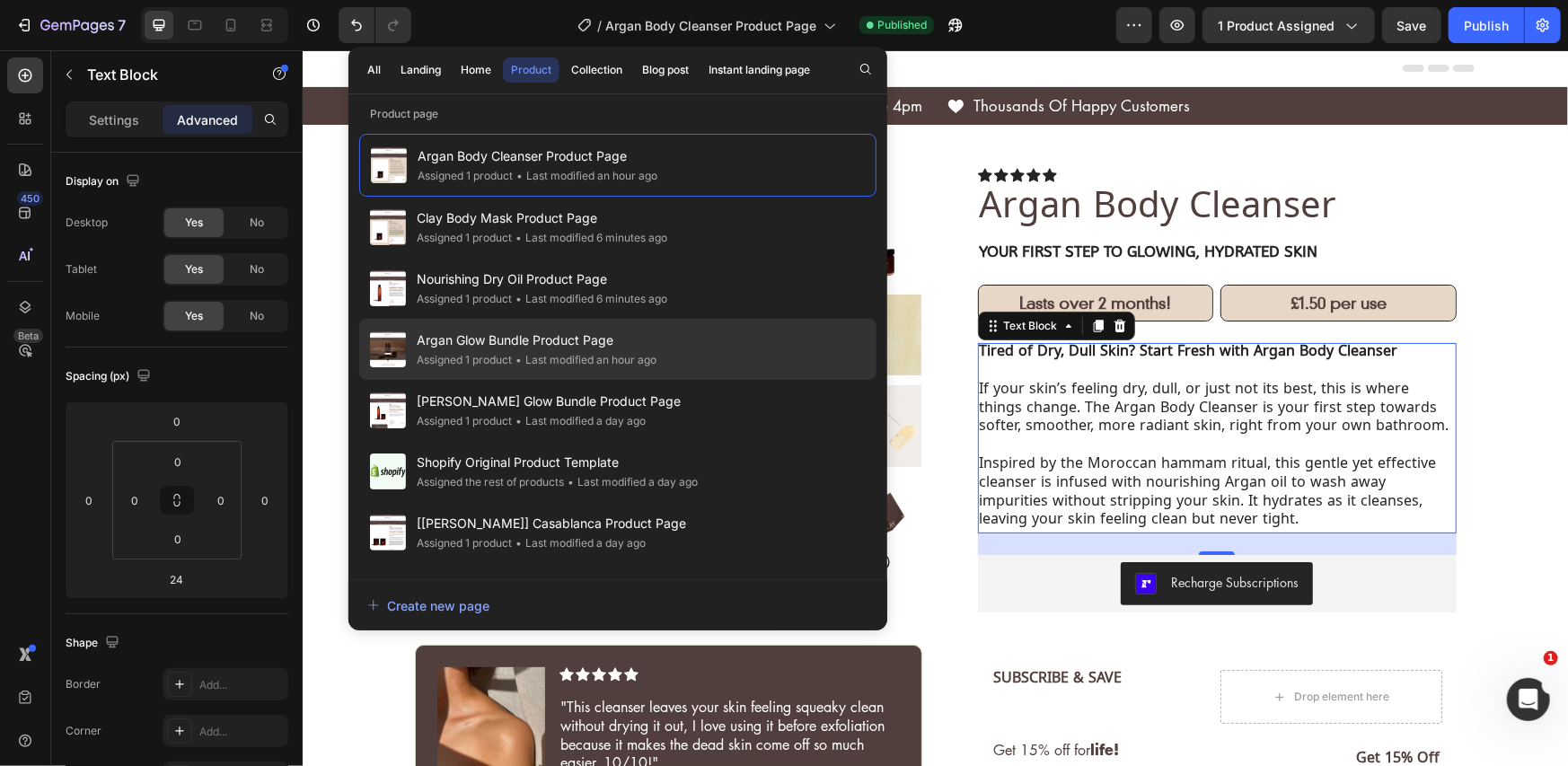
click at [603, 351] on div "• Last modified an hour ago" at bounding box center [585, 360] width 145 height 18
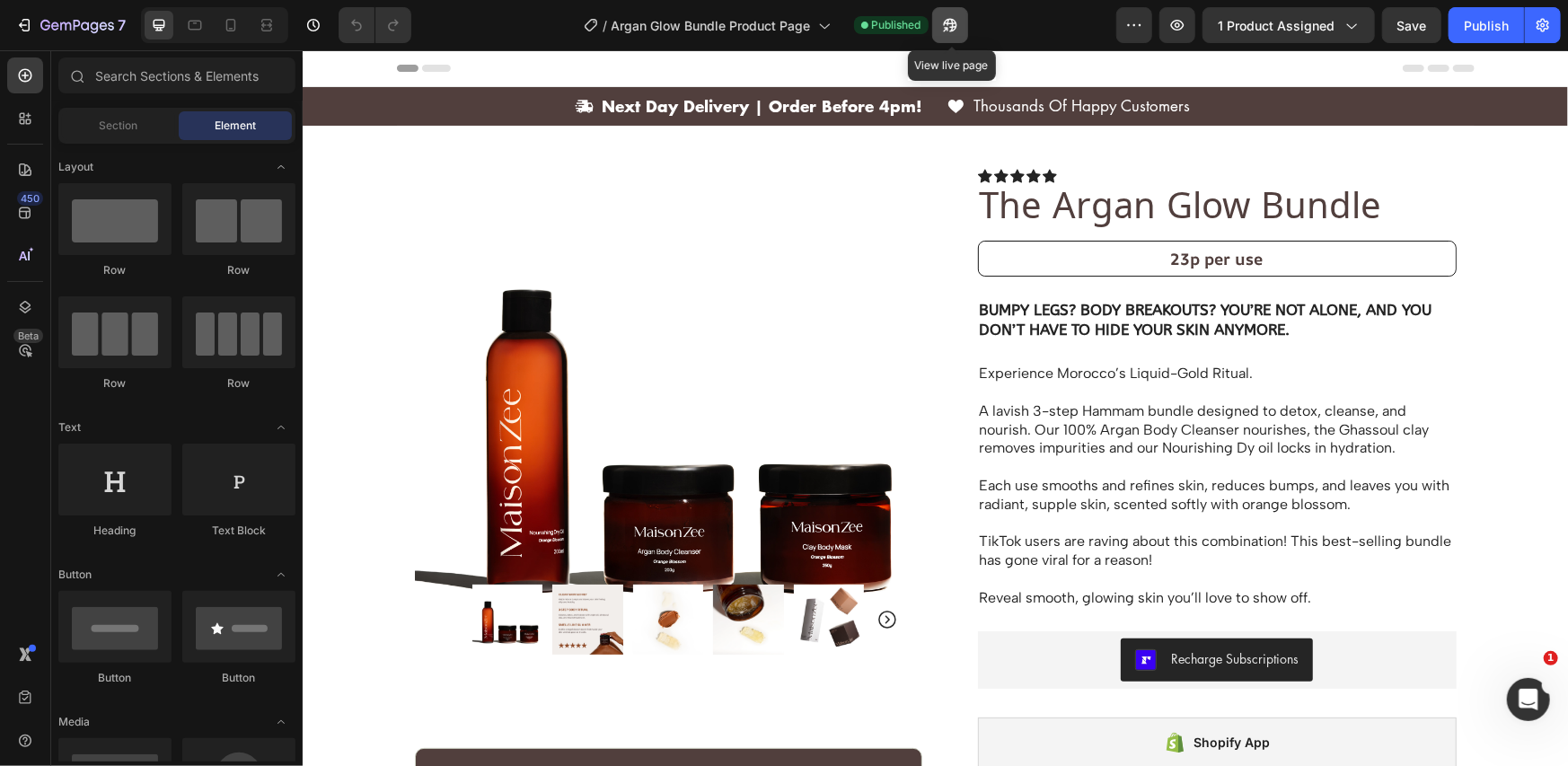
click at [965, 27] on button "button" at bounding box center [950, 26] width 36 height 36
